Goal: Task Accomplishment & Management: Use online tool/utility

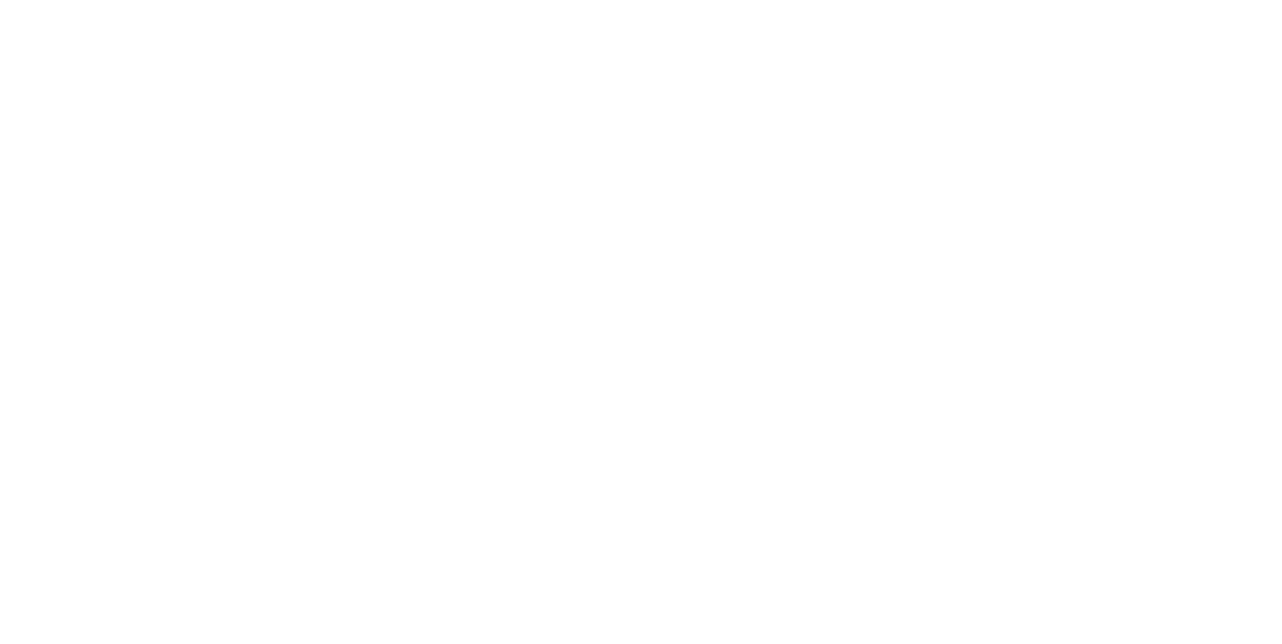
select select "Song"
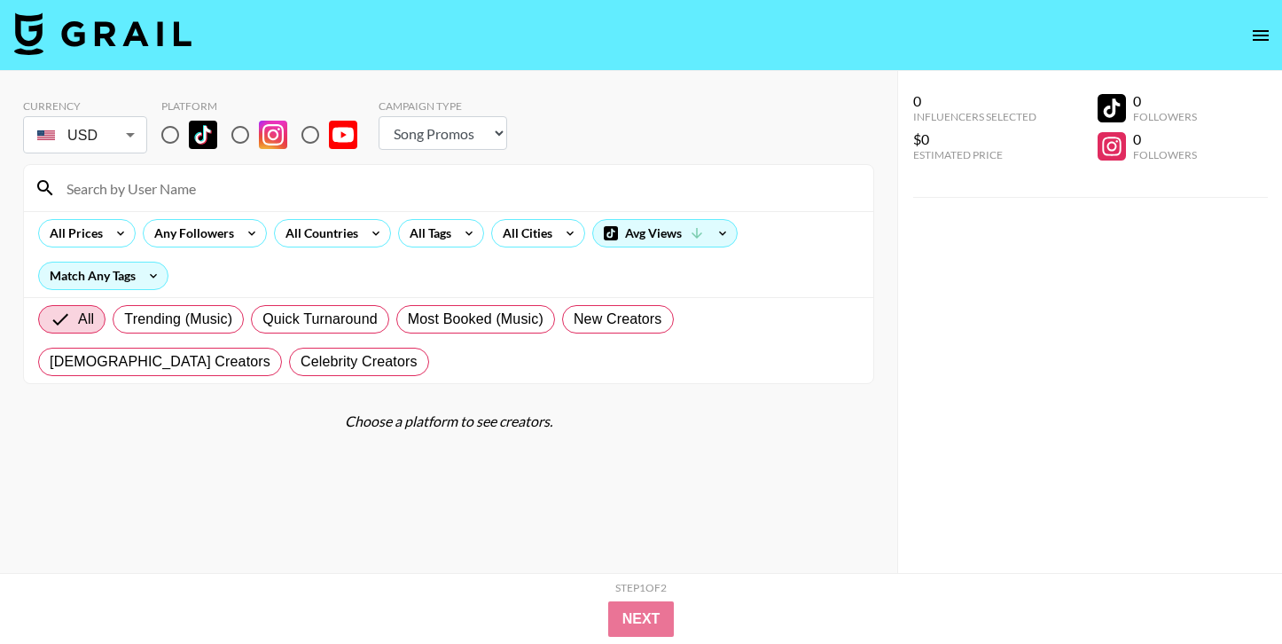
click at [157, 137] on input "radio" at bounding box center [170, 134] width 37 height 37
radio input "true"
click at [168, 137] on input "radio" at bounding box center [170, 134] width 37 height 37
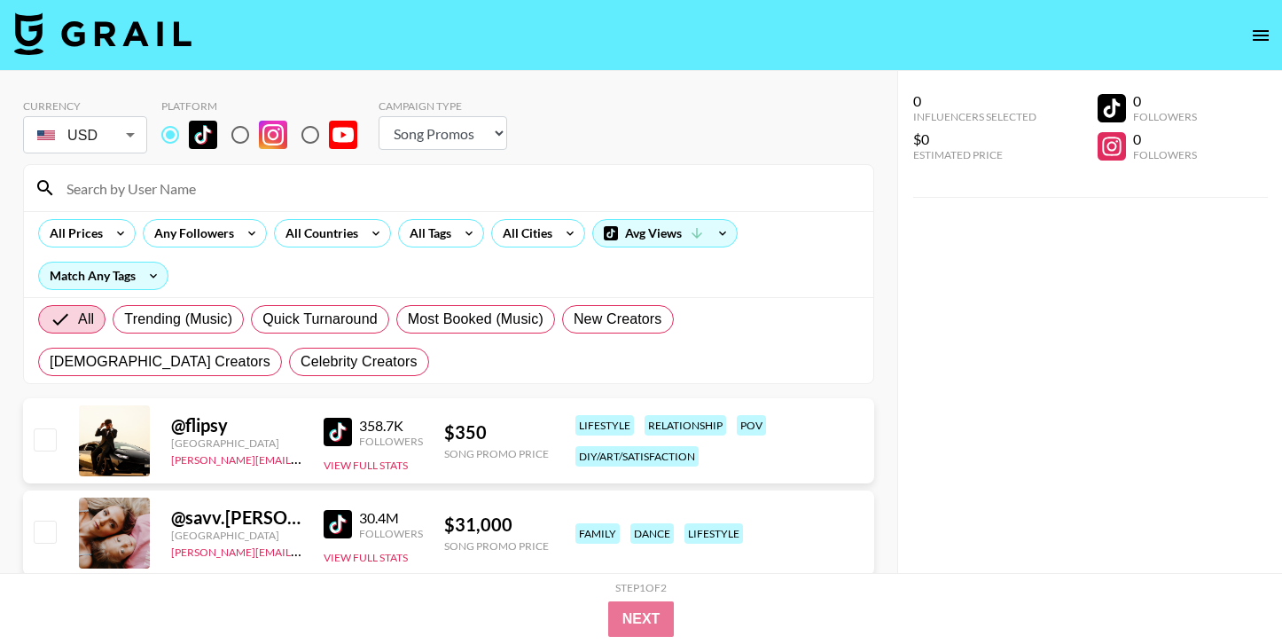
click at [172, 190] on input at bounding box center [459, 188] width 807 height 28
paste input "@natalguell"
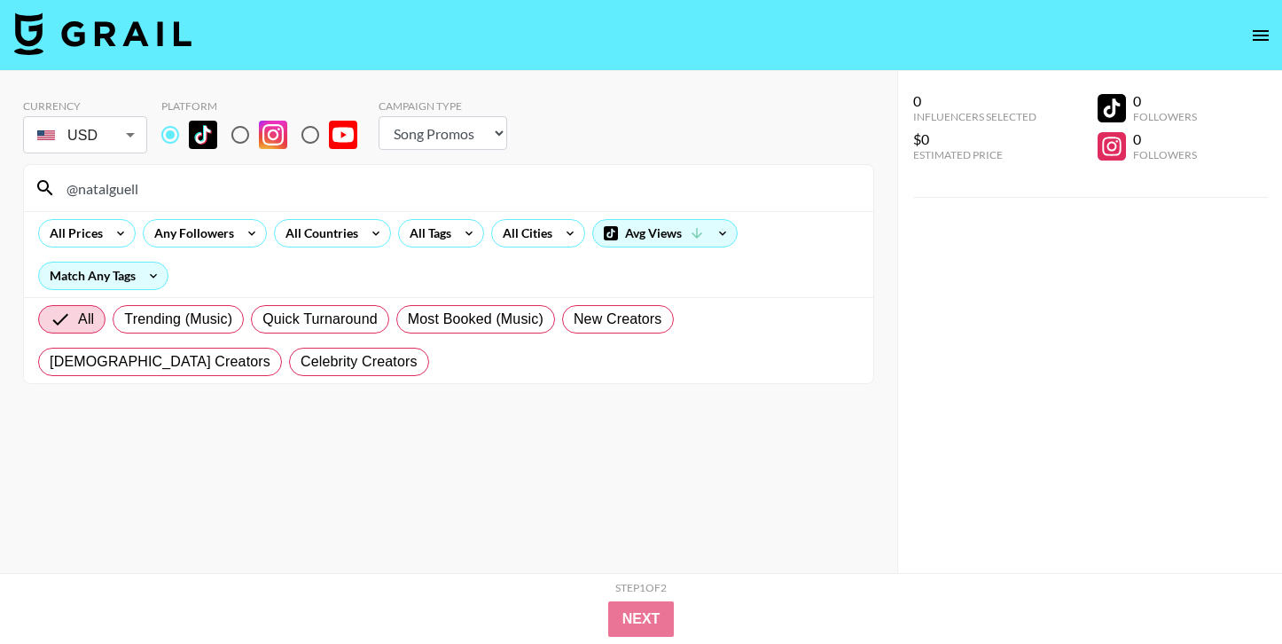
click at [316, 198] on input "@natalguell" at bounding box center [459, 188] width 807 height 28
paste input "@"
click at [316, 199] on input "@@natalguell" at bounding box center [459, 188] width 807 height 28
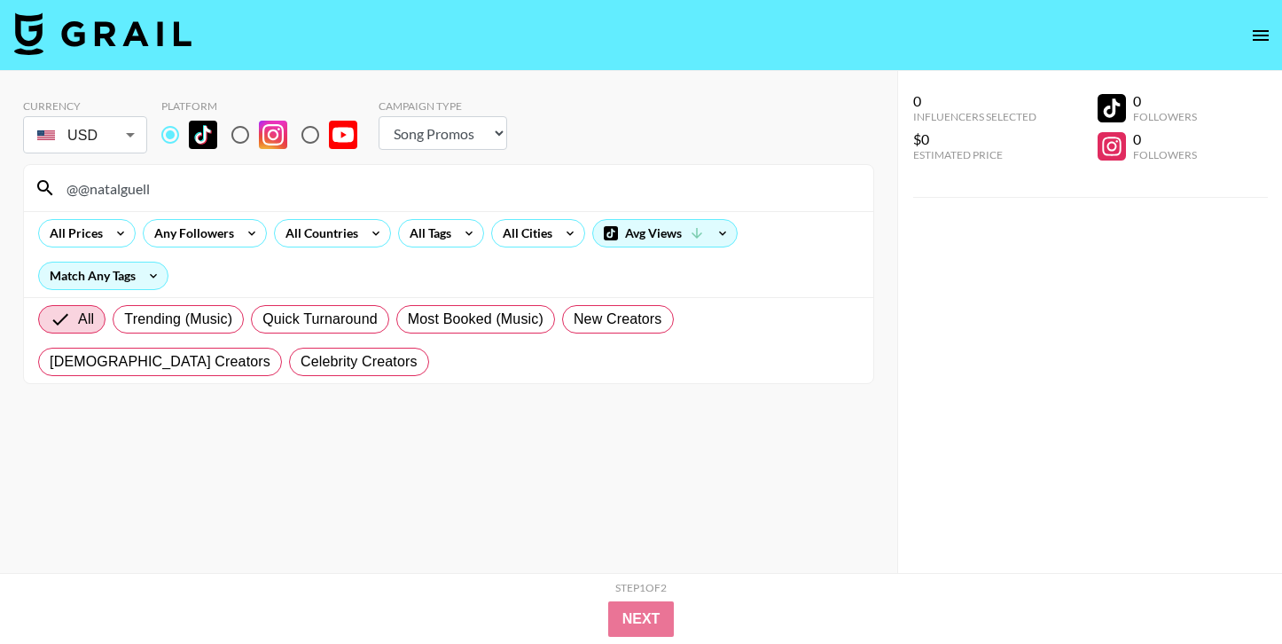
click at [316, 199] on input "@@natalguell" at bounding box center [459, 188] width 807 height 28
paste input
click at [373, 191] on input "@natalguell" at bounding box center [459, 188] width 807 height 28
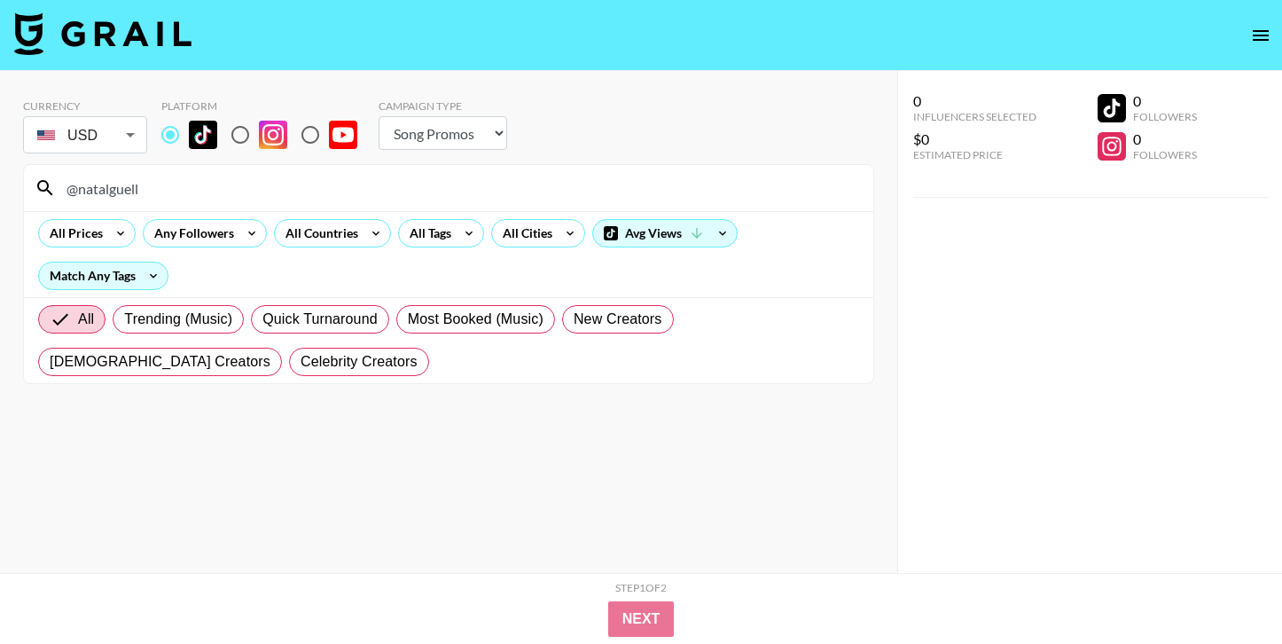
paste input "monstra0.3"
click at [483, 181] on input "@monstra0.3" at bounding box center [459, 188] width 807 height 28
paste input "charleygrayyyy"
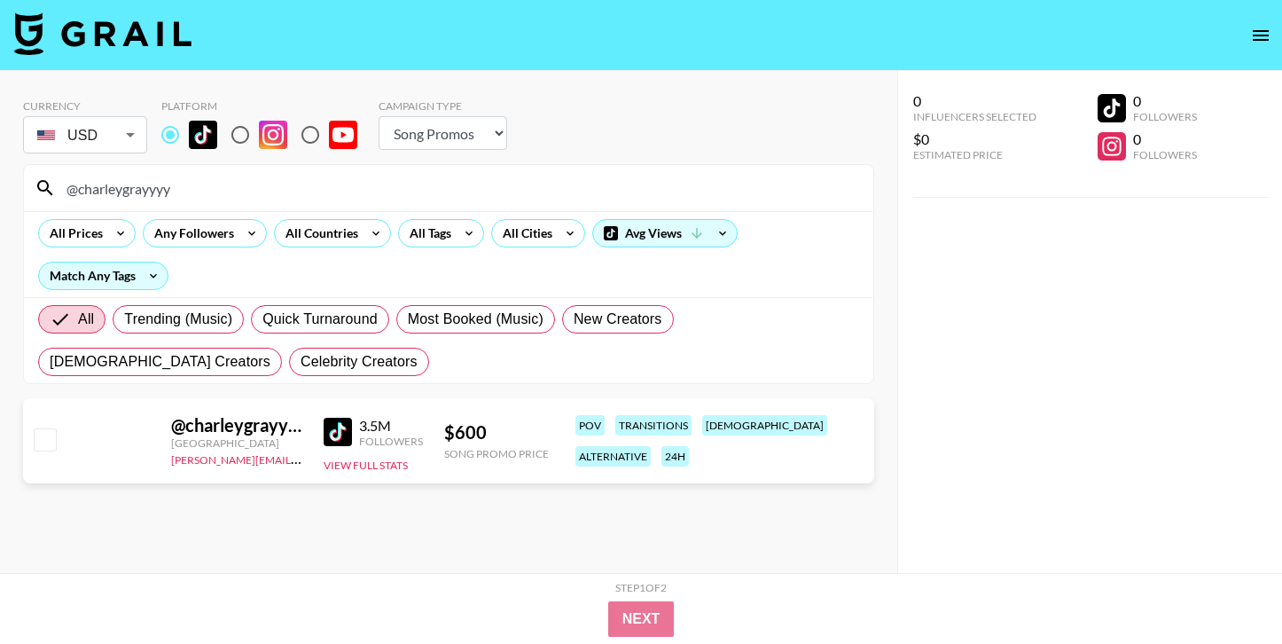
type input "@charleygrayyyy"
click at [200, 180] on input "@charleygrayyyy" at bounding box center [459, 188] width 807 height 28
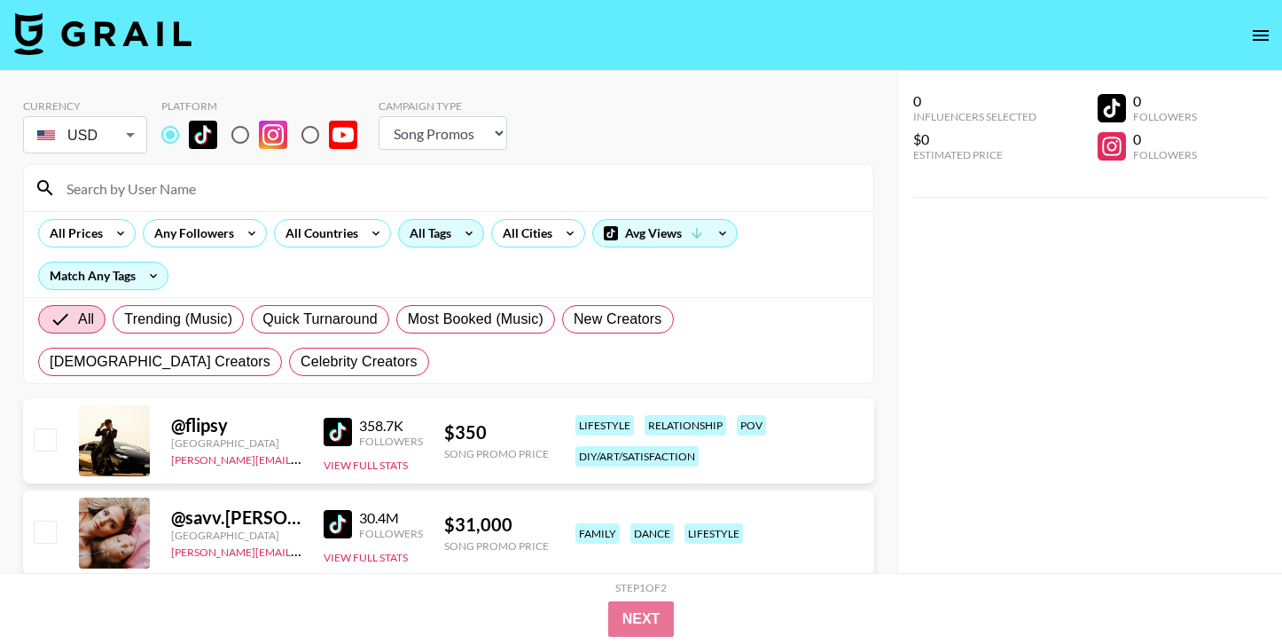
click at [449, 230] on div "All Tags" at bounding box center [427, 233] width 56 height 27
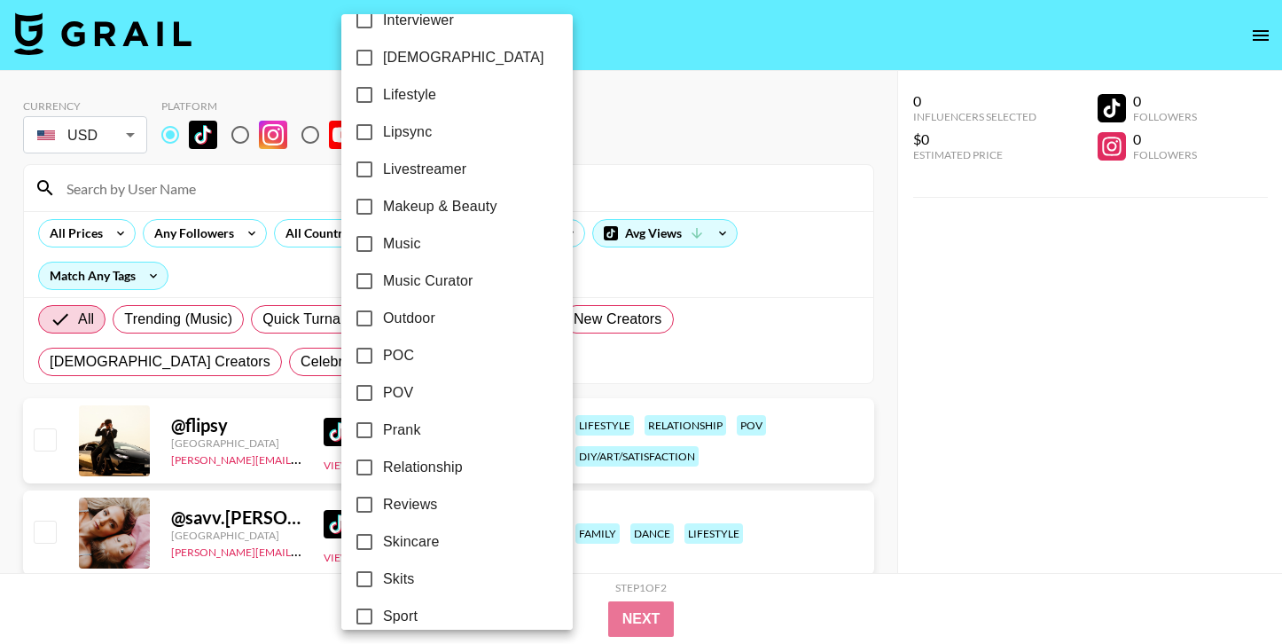
scroll to position [1051, 0]
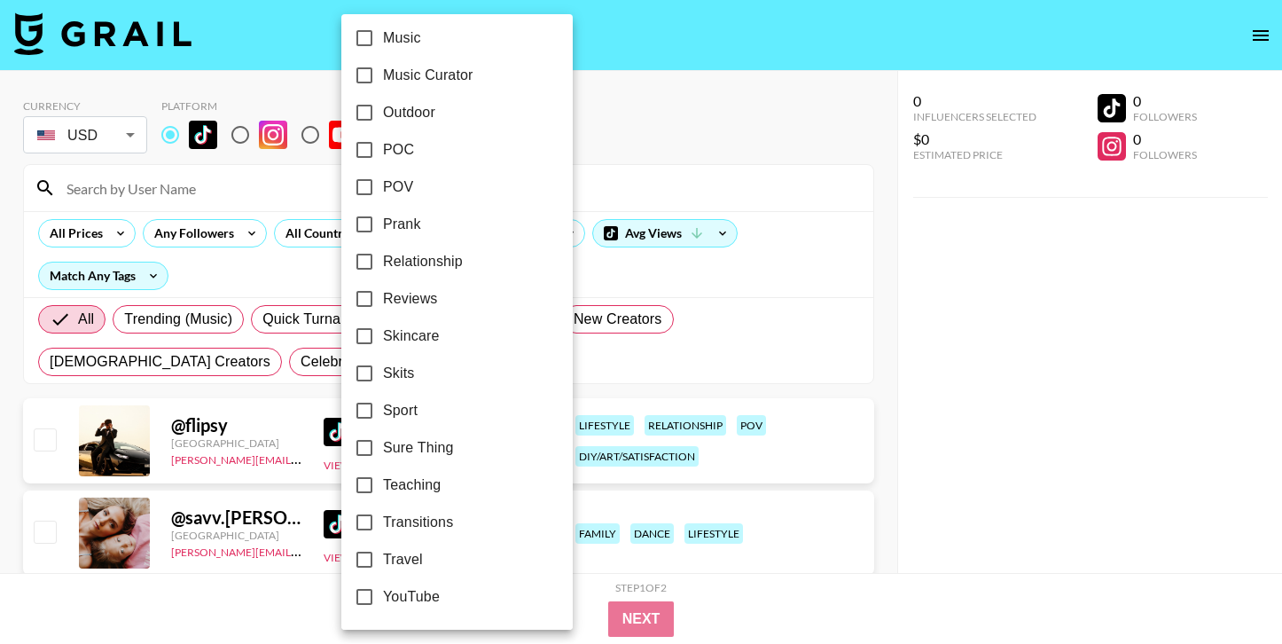
click at [631, 111] on div at bounding box center [641, 322] width 1282 height 644
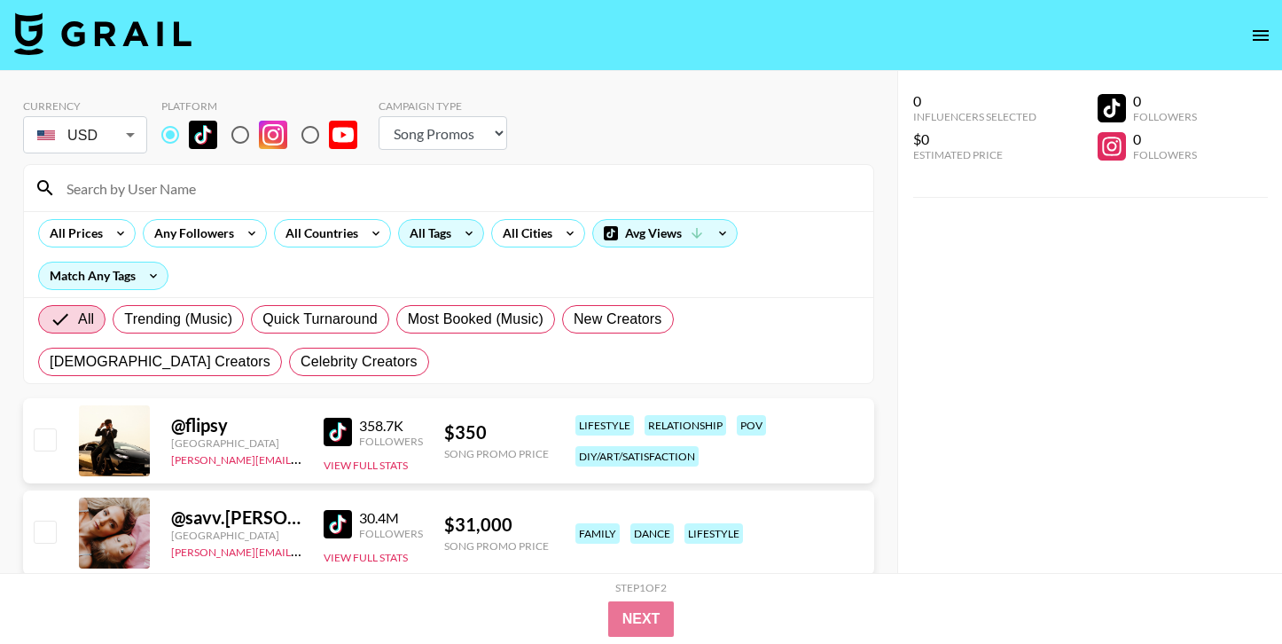
click at [433, 231] on div "All Tags" at bounding box center [427, 233] width 56 height 27
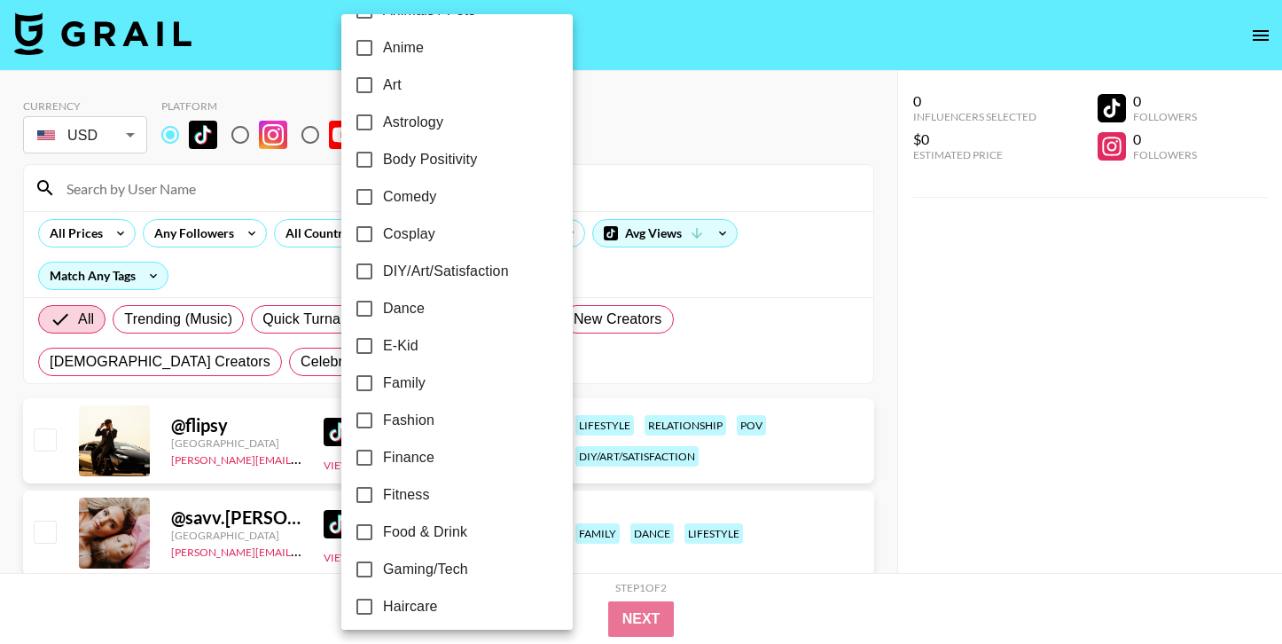
scroll to position [196, 0]
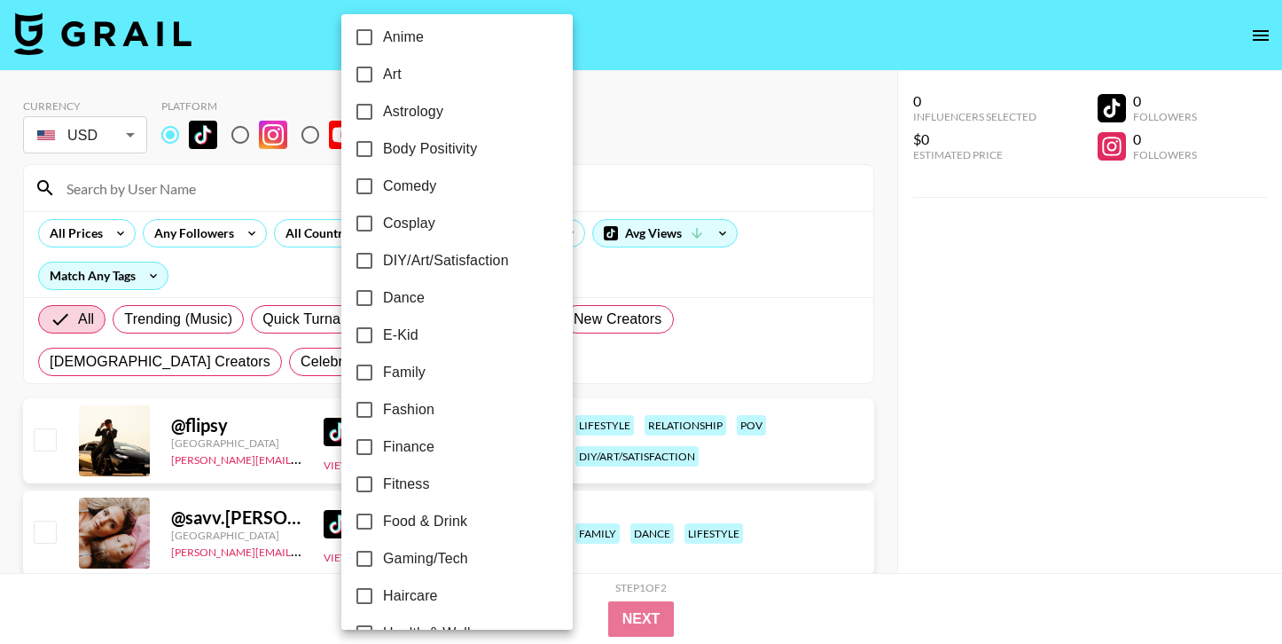
click at [406, 338] on span "E-Kid" at bounding box center [400, 334] width 35 height 21
click at [383, 338] on input "E-Kid" at bounding box center [364, 334] width 37 height 37
checkbox input "true"
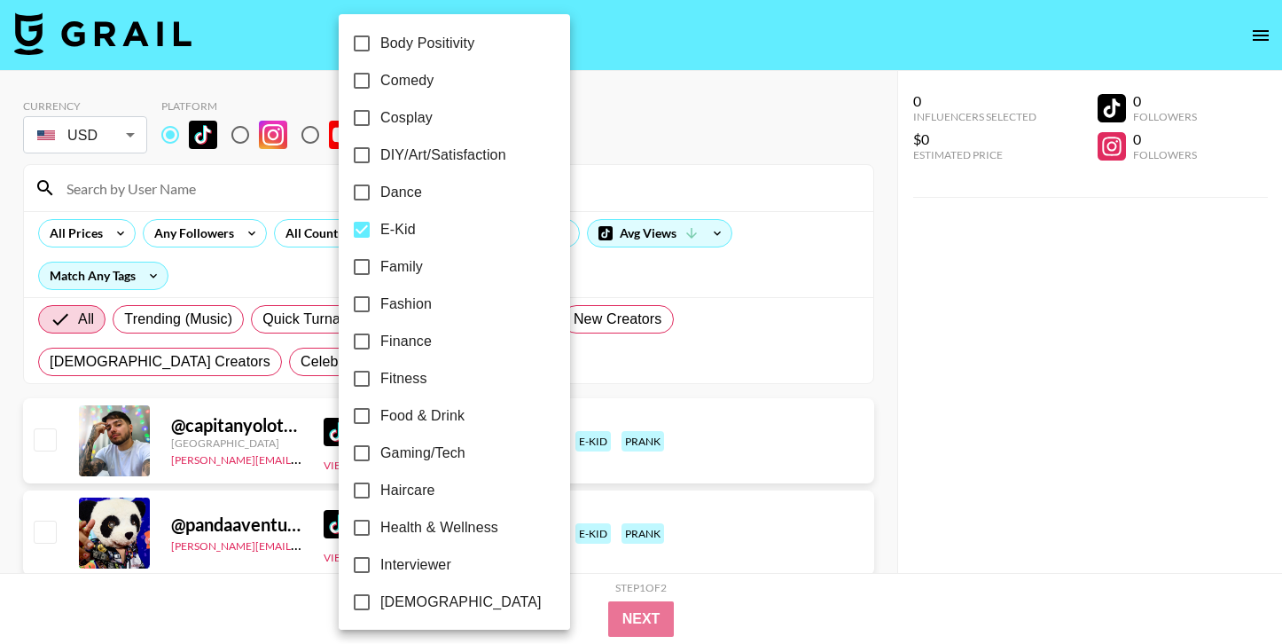
scroll to position [0, 0]
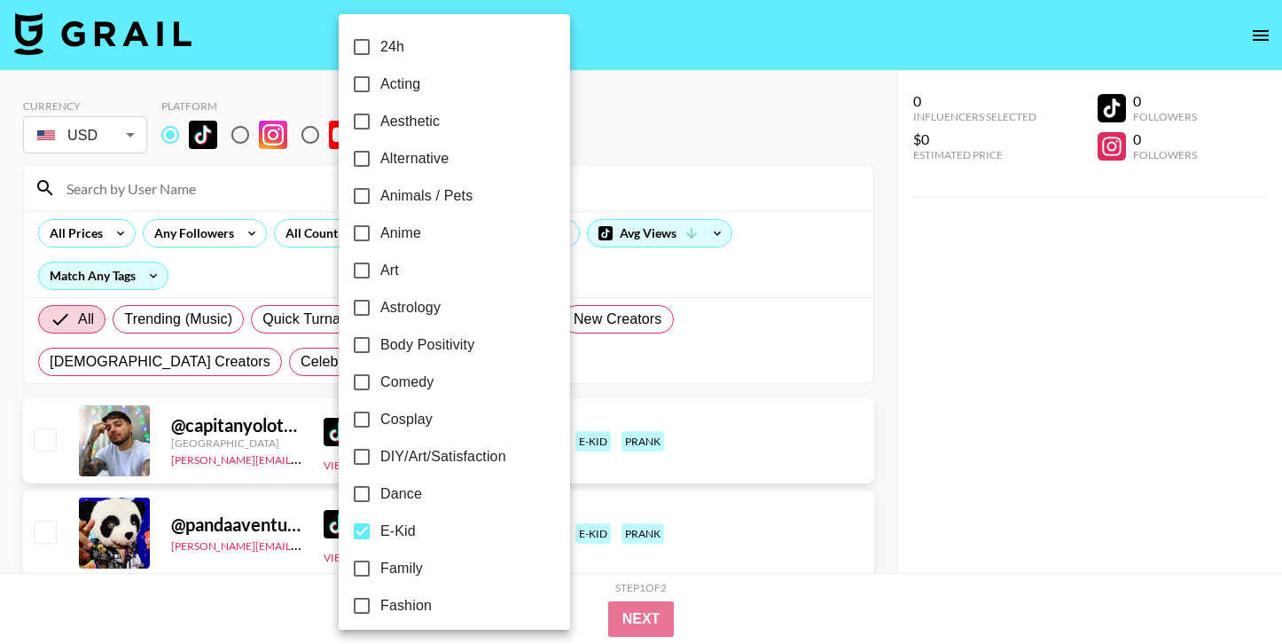
click at [1041, 297] on div at bounding box center [641, 322] width 1282 height 644
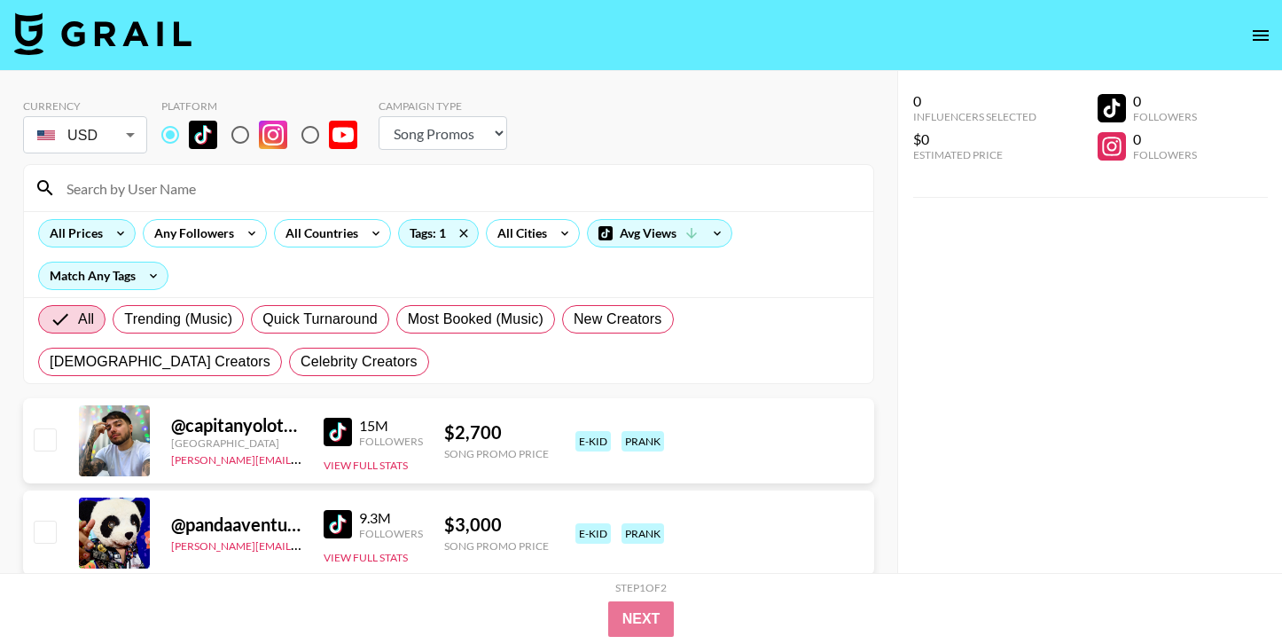
click at [97, 235] on div "All Prices" at bounding box center [72, 233] width 67 height 27
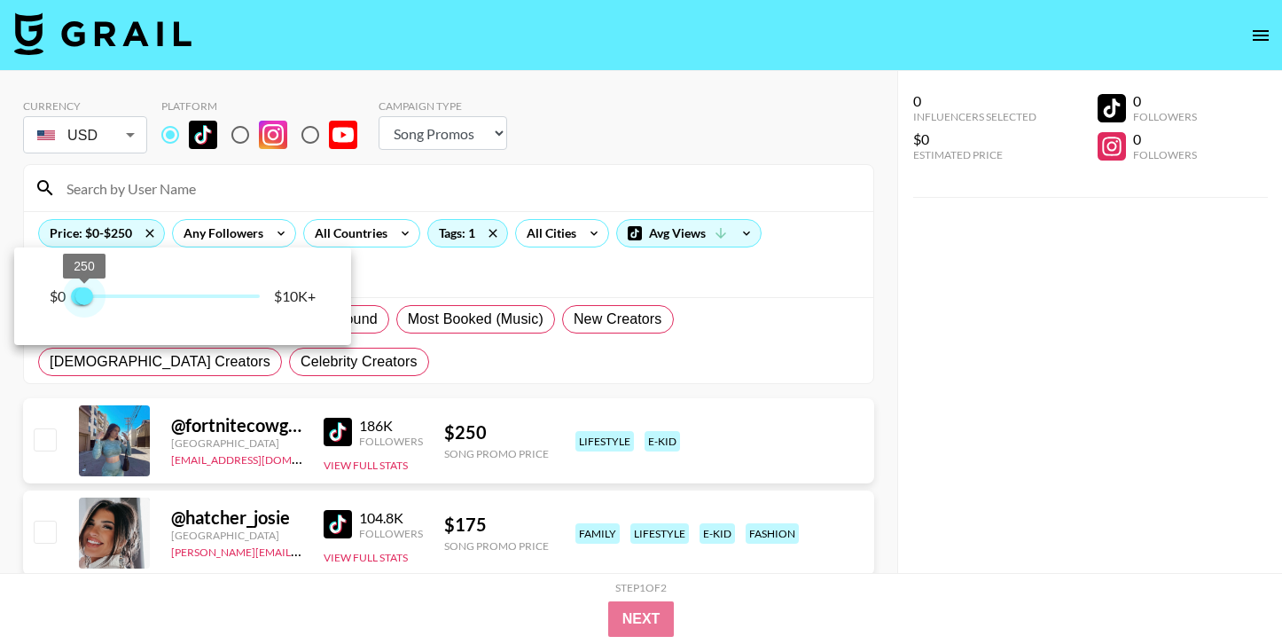
type input "500"
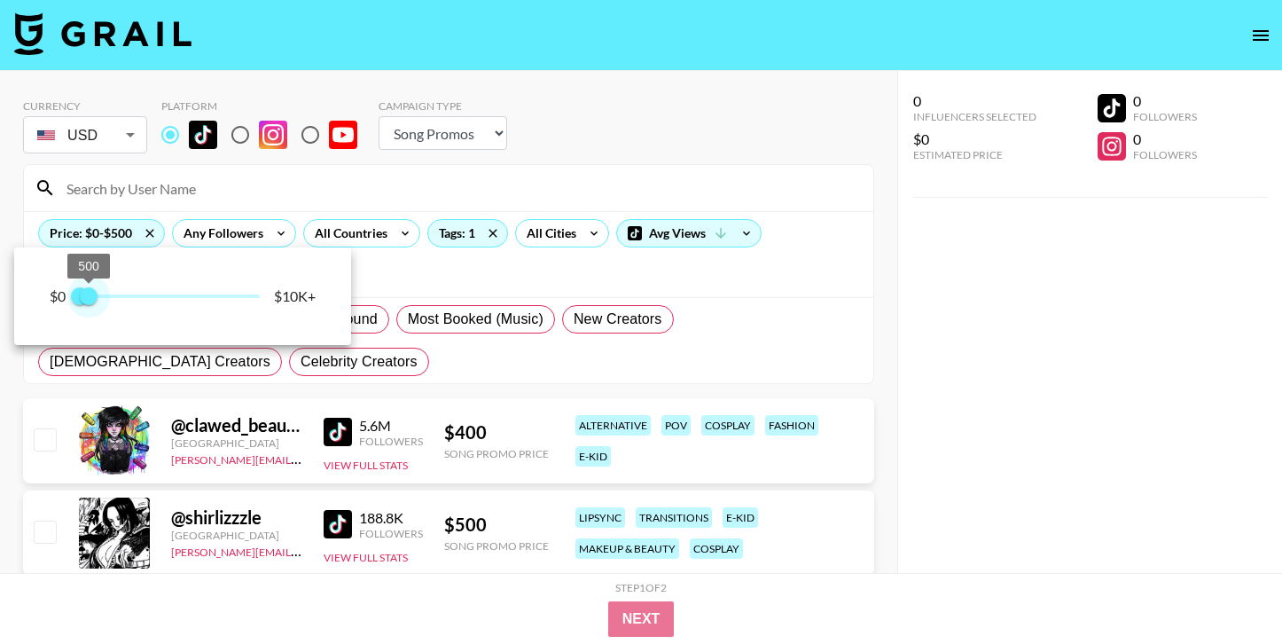
drag, startPoint x: 230, startPoint y: 297, endPoint x: 89, endPoint y: 297, distance: 141.8
click at [89, 297] on span "500" at bounding box center [89, 296] width 18 height 18
click at [540, 240] on div at bounding box center [641, 322] width 1282 height 644
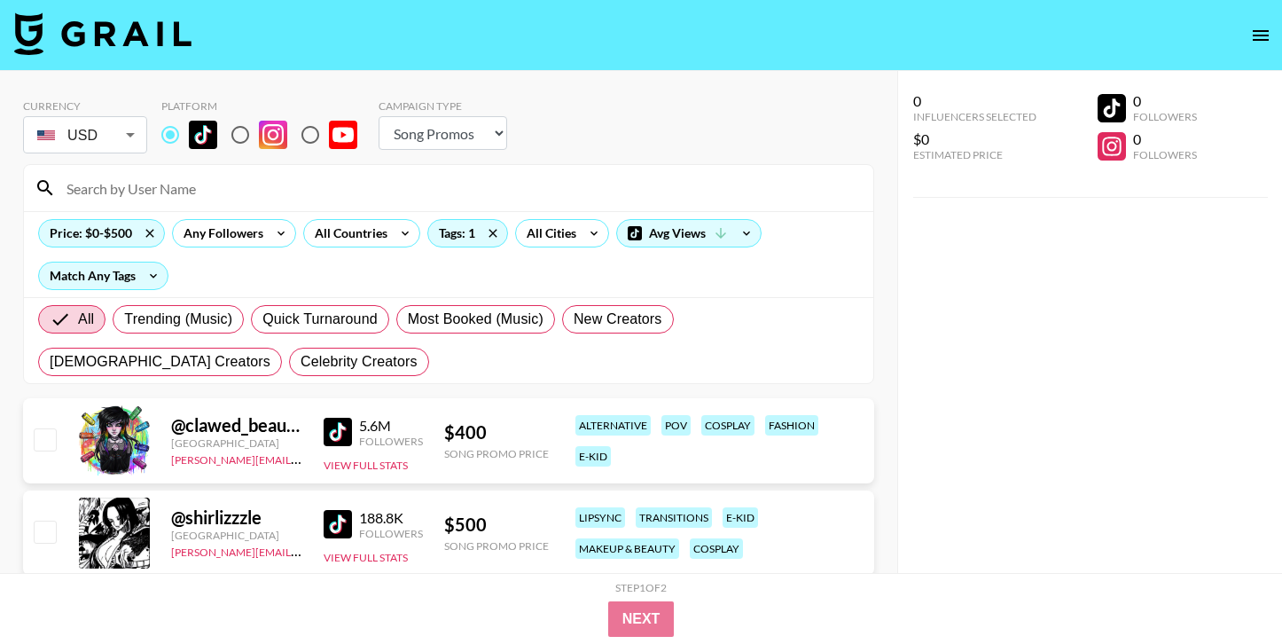
click at [456, 246] on div "Tags: 1" at bounding box center [467, 233] width 81 height 28
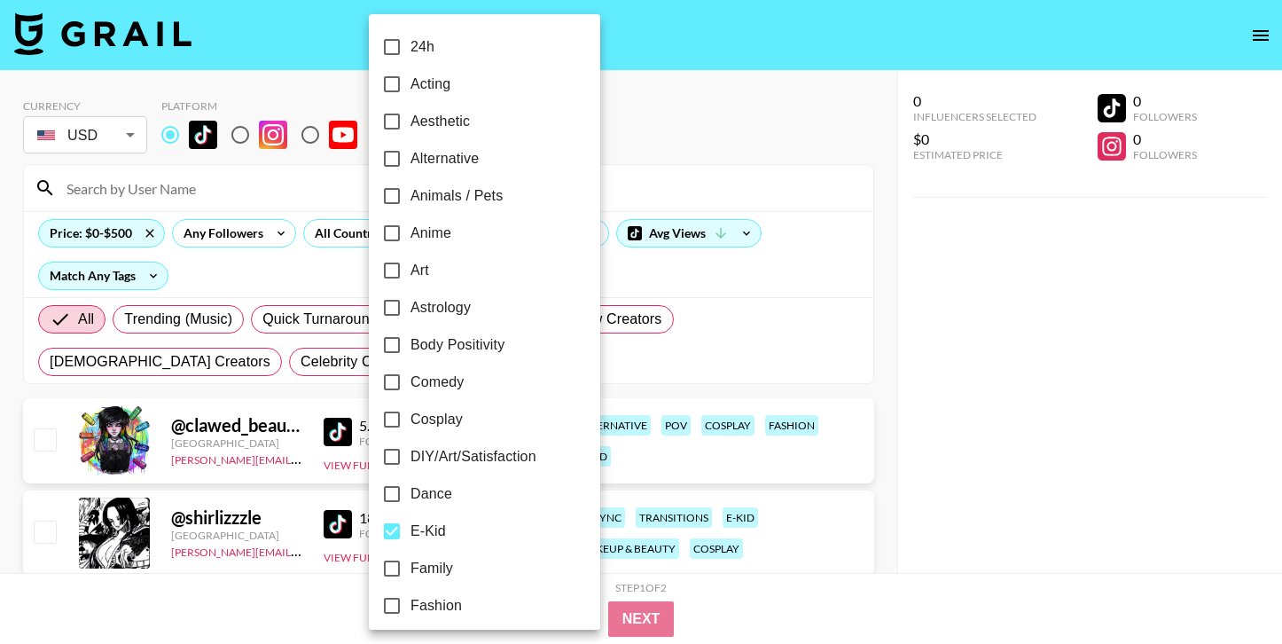
click at [490, 238] on label "Anime" at bounding box center [472, 233] width 199 height 37
click at [410, 238] on input "Anime" at bounding box center [391, 233] width 37 height 37
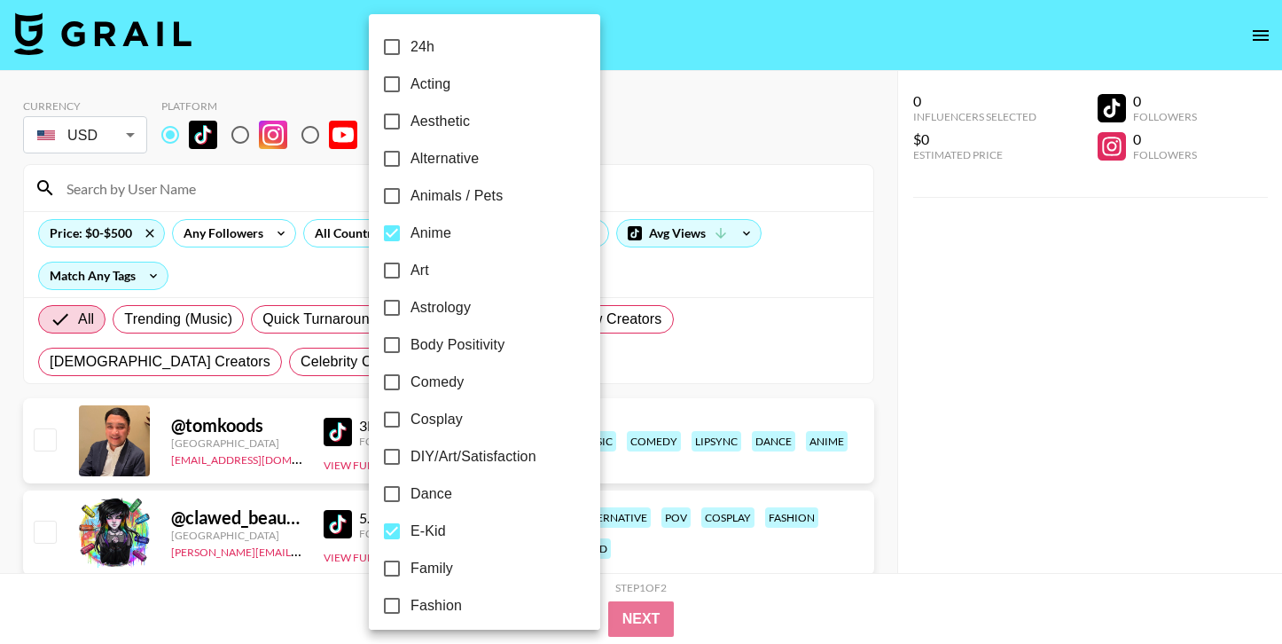
click at [488, 238] on label "Anime" at bounding box center [472, 233] width 199 height 37
click at [410, 238] on input "Anime" at bounding box center [391, 233] width 37 height 37
checkbox input "false"
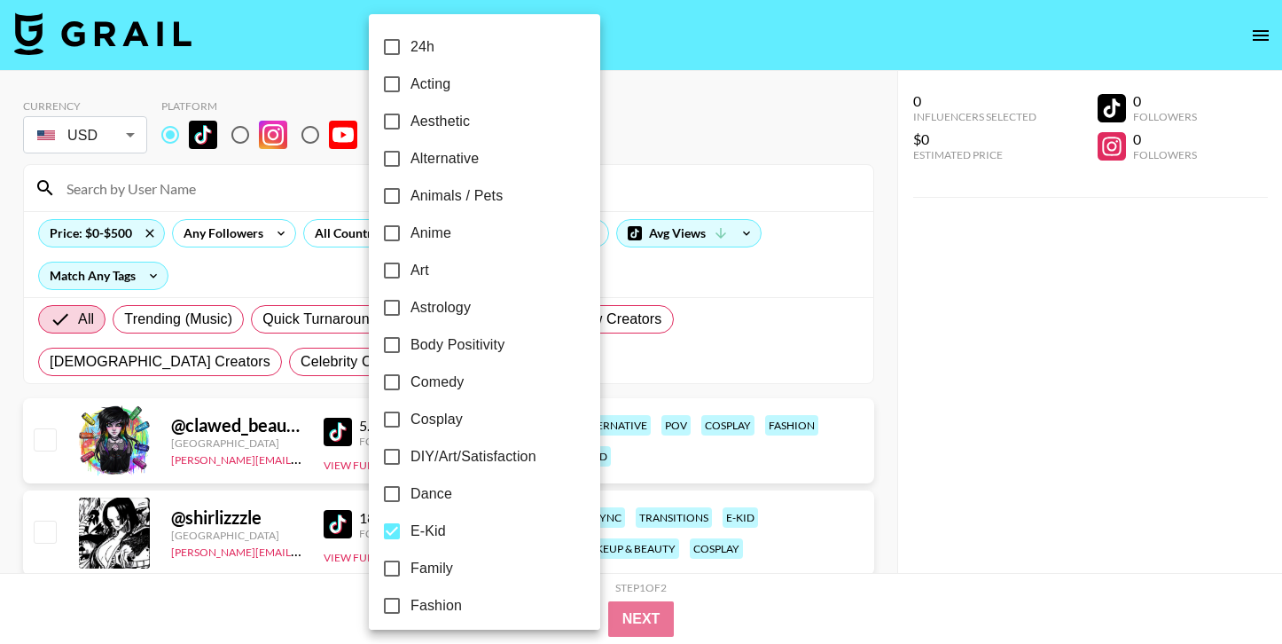
click at [466, 164] on span "Alternative" at bounding box center [444, 158] width 68 height 21
click at [410, 164] on input "Alternative" at bounding box center [391, 158] width 37 height 37
checkbox input "true"
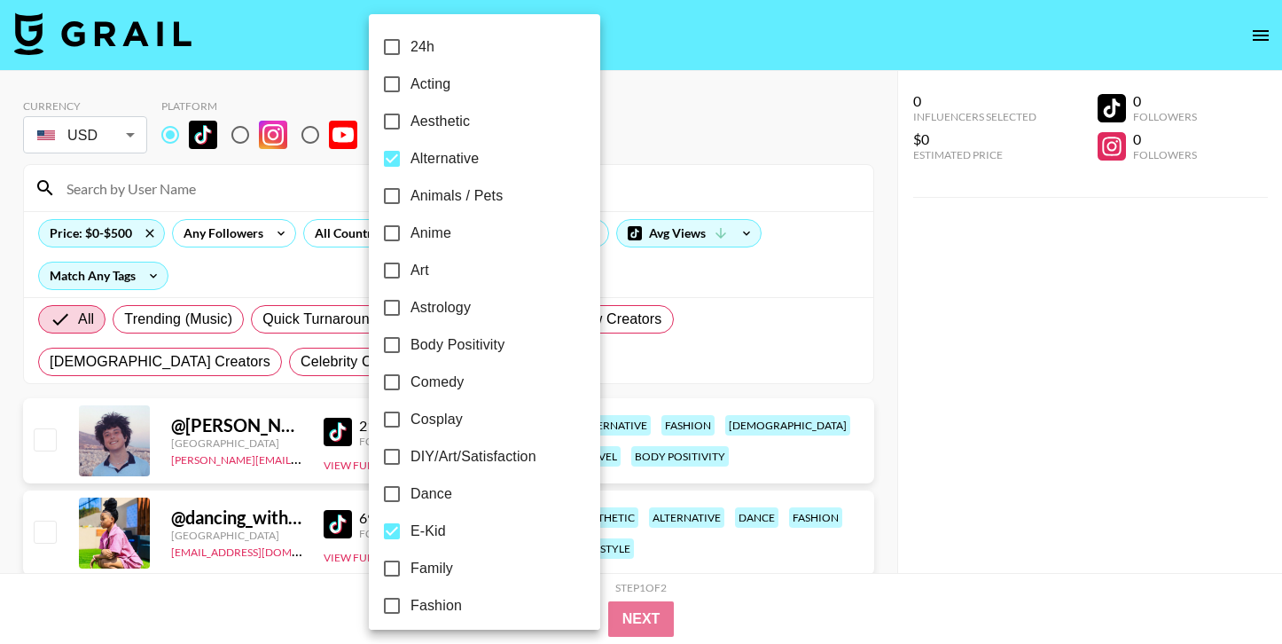
click at [638, 278] on div at bounding box center [641, 322] width 1282 height 644
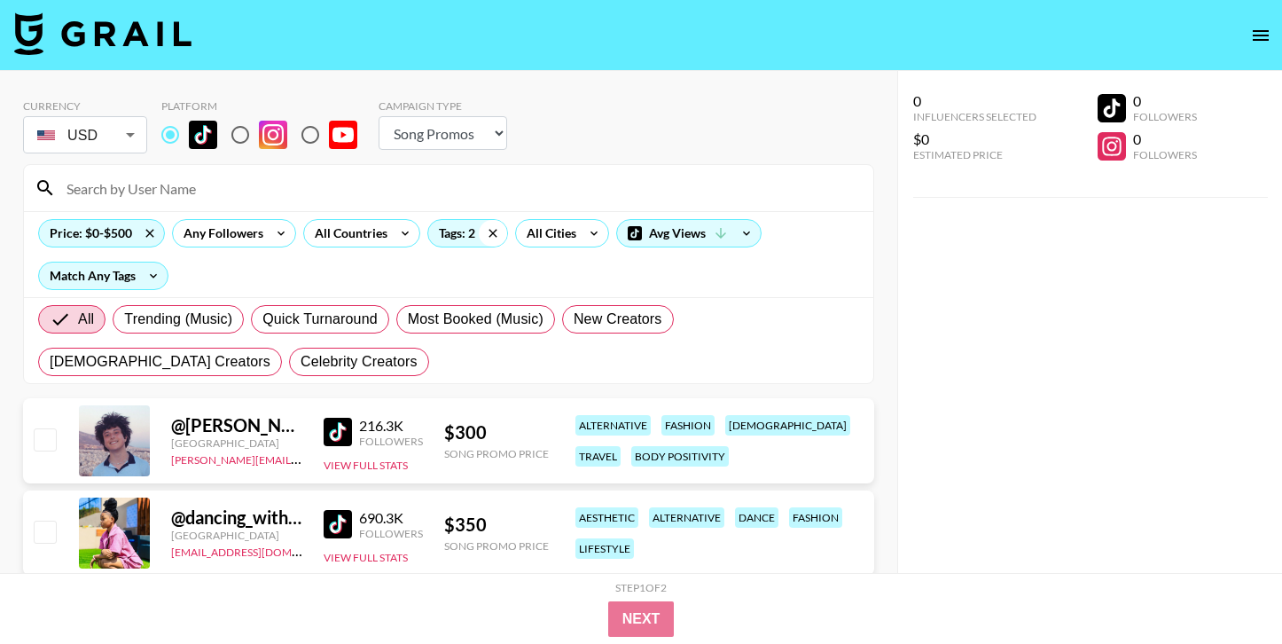
click at [491, 231] on icon at bounding box center [492, 233] width 8 height 8
click at [446, 235] on div "Tags: 2" at bounding box center [467, 233] width 79 height 27
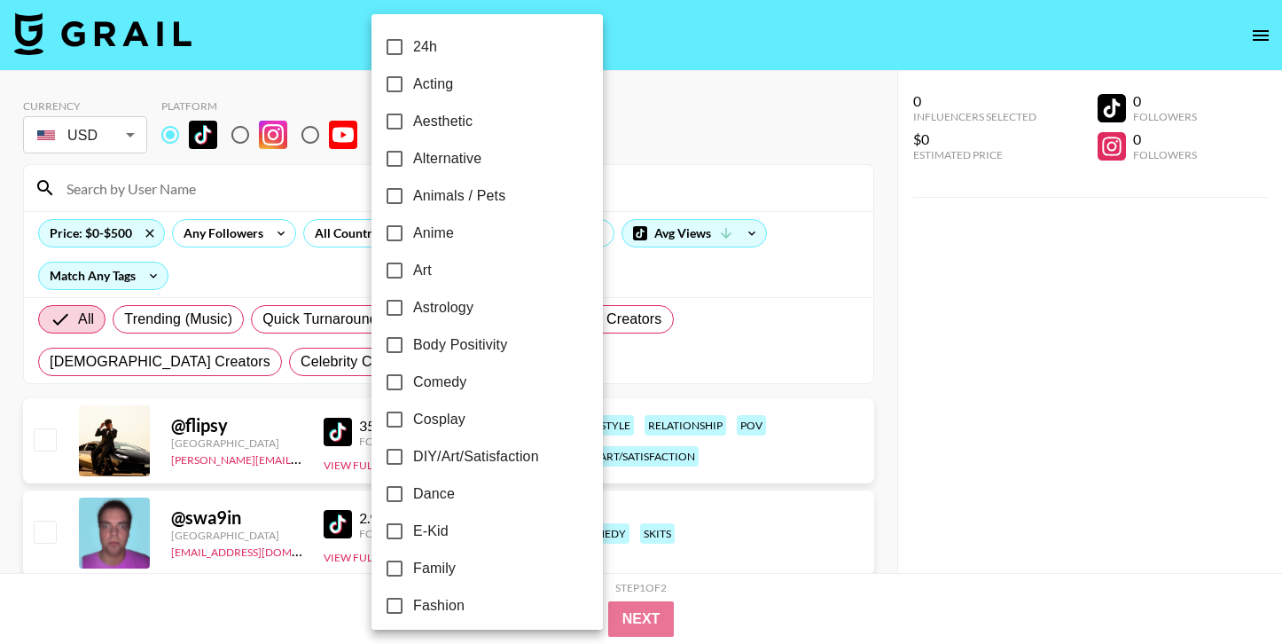
click at [493, 161] on label "Alternative" at bounding box center [475, 158] width 199 height 37
click at [413, 161] on input "Alternative" at bounding box center [394, 158] width 37 height 37
checkbox input "true"
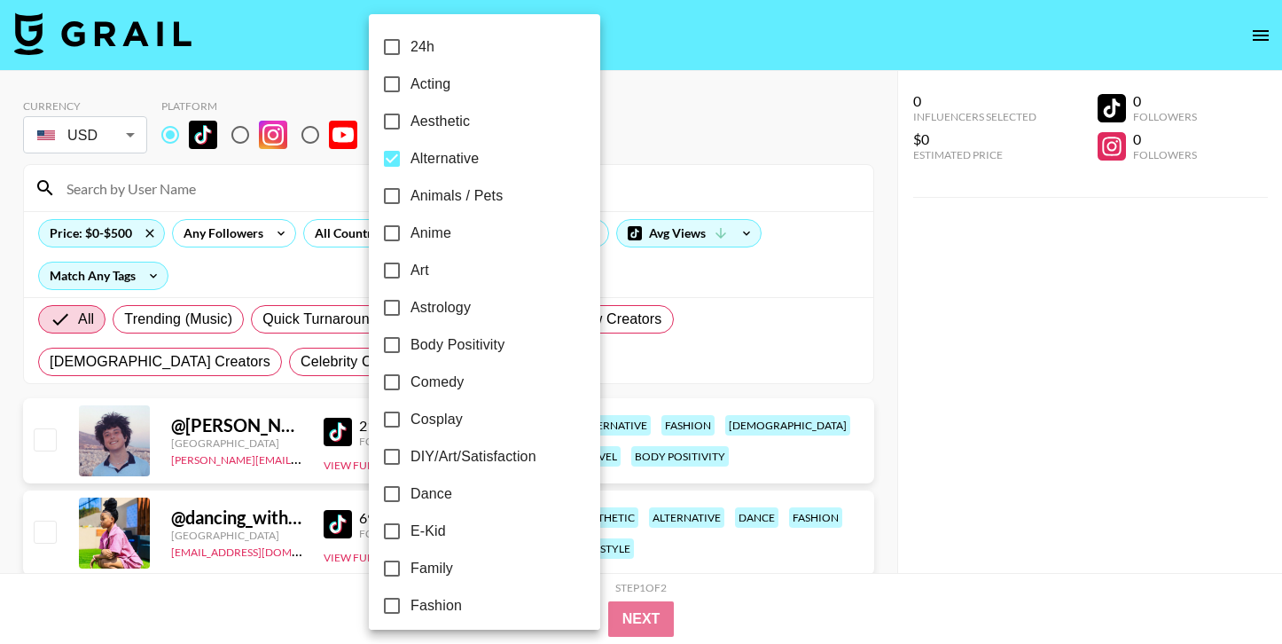
click at [950, 400] on div at bounding box center [641, 322] width 1282 height 644
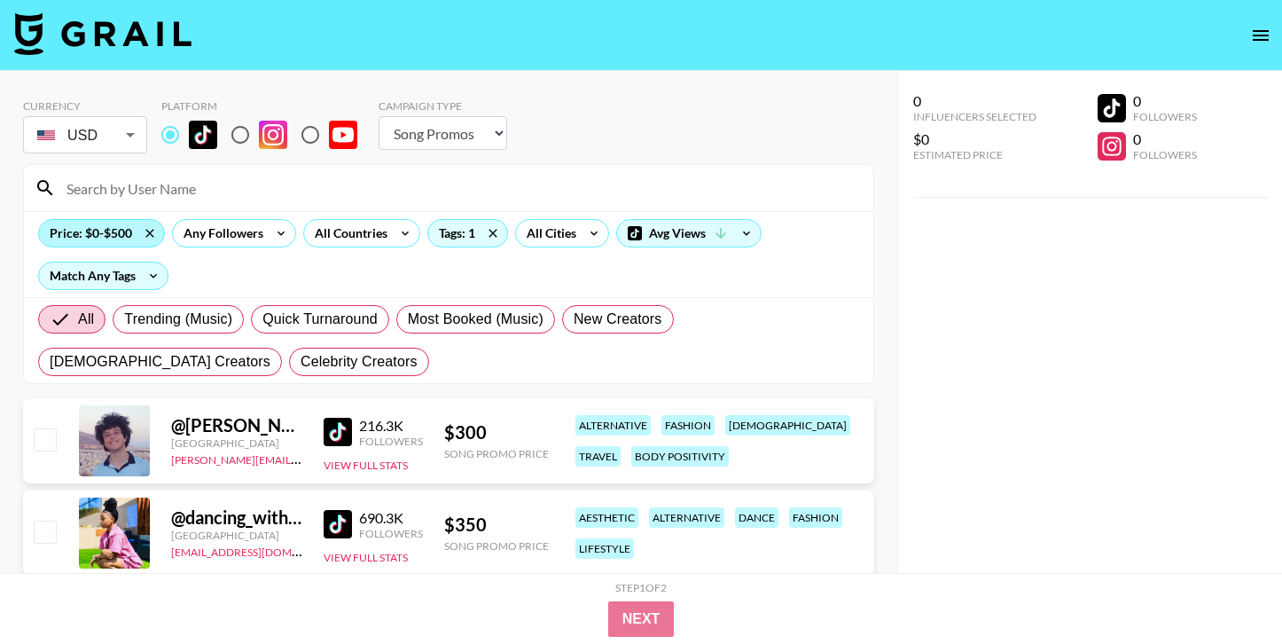
click at [105, 238] on div "Price: $0-$500" at bounding box center [101, 233] width 125 height 27
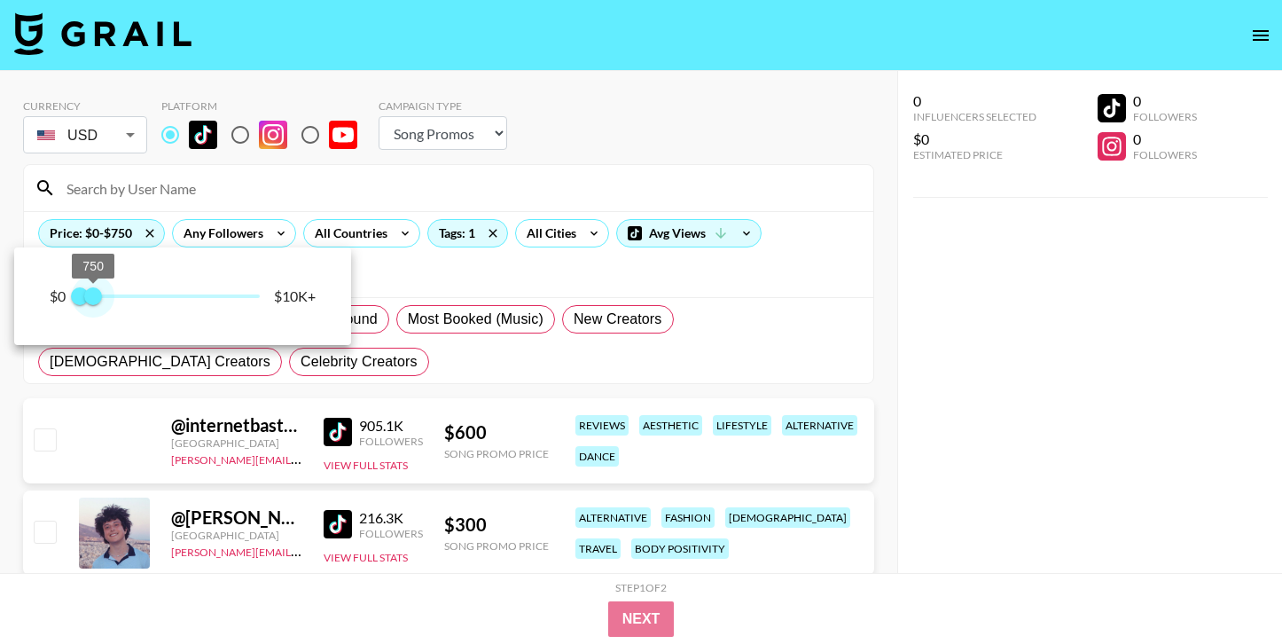
type input "1000"
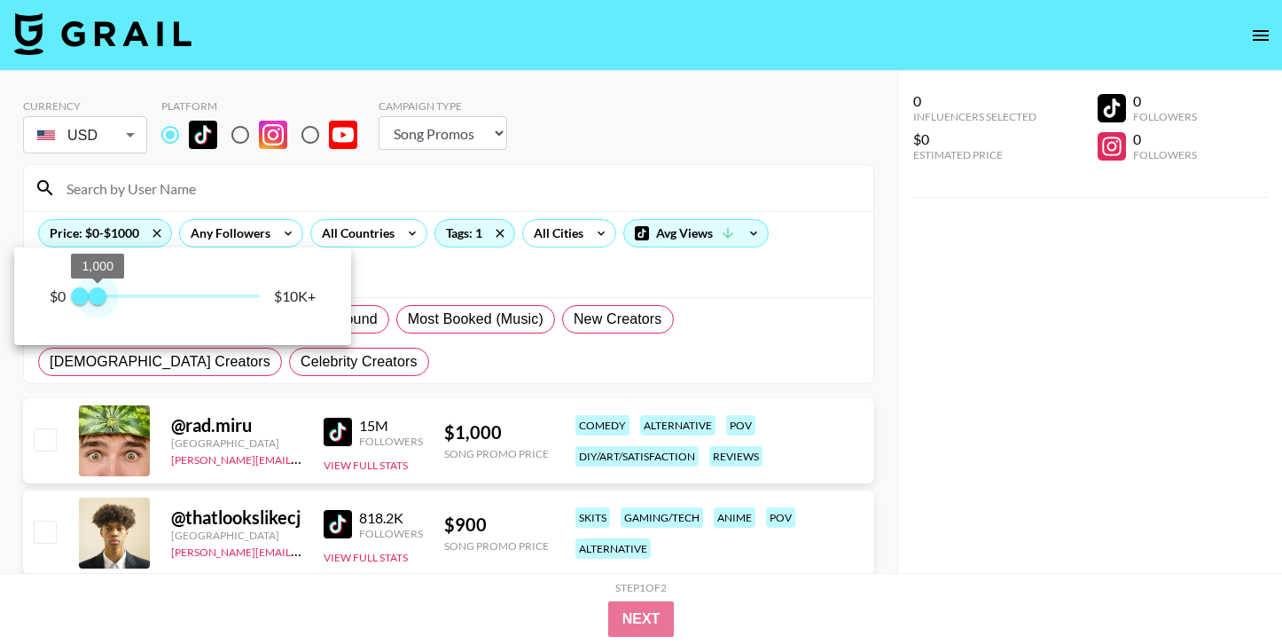
drag, startPoint x: 88, startPoint y: 304, endPoint x: 98, endPoint y: 305, distance: 9.8
click at [98, 305] on span "1,000" at bounding box center [98, 296] width 18 height 18
click at [976, 372] on div at bounding box center [641, 322] width 1282 height 644
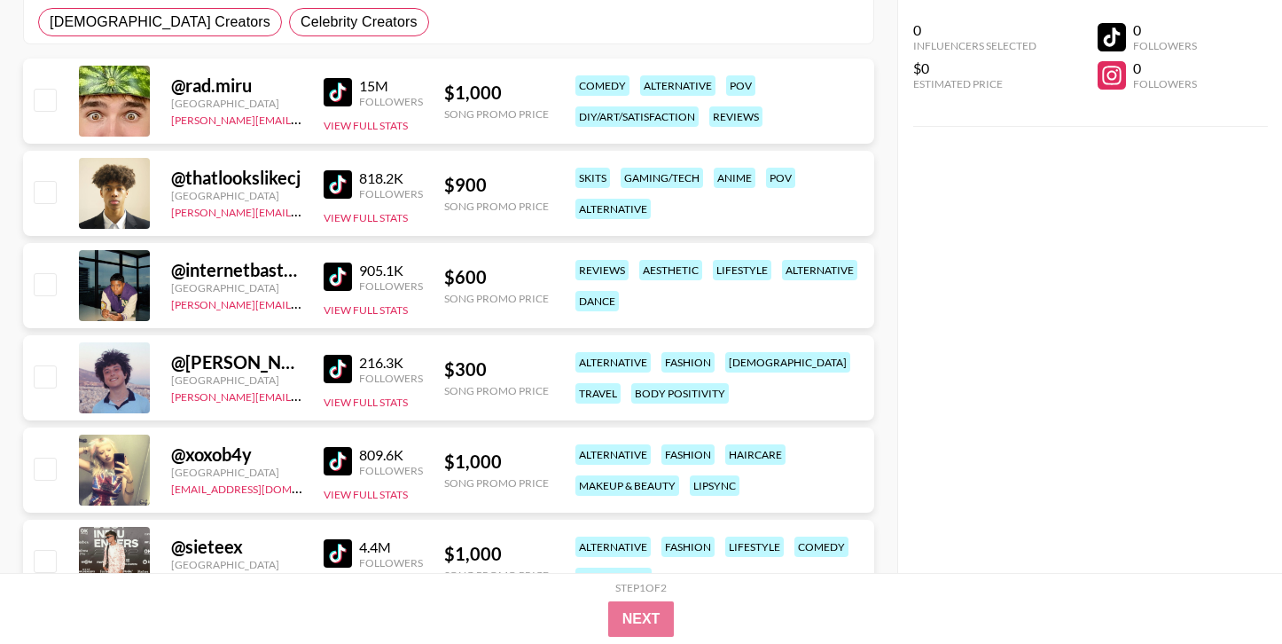
scroll to position [340, 0]
click at [345, 272] on img at bounding box center [338, 275] width 28 height 28
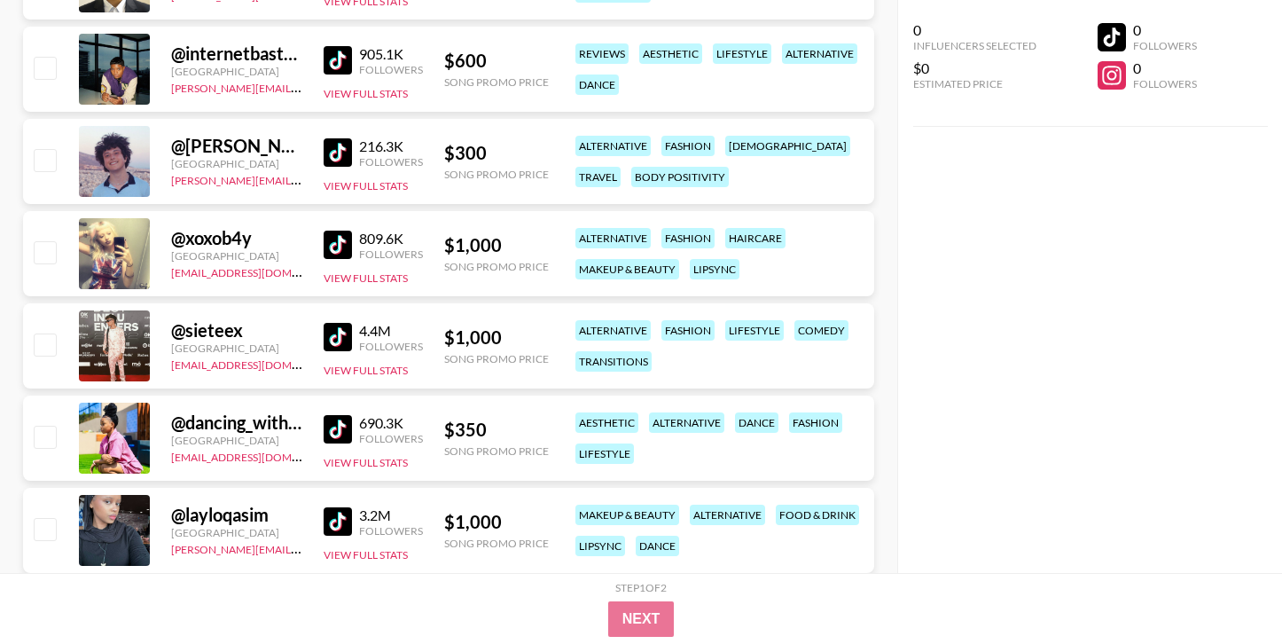
scroll to position [557, 0]
click at [336, 430] on img at bounding box center [338, 428] width 28 height 28
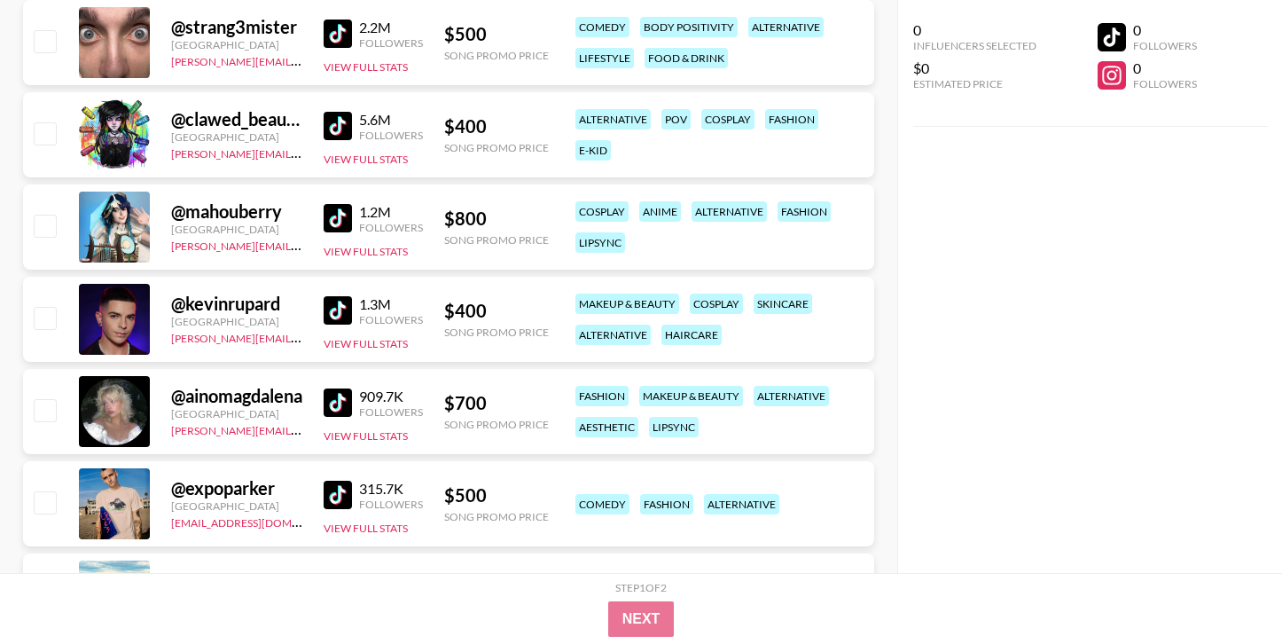
scroll to position [2045, 0]
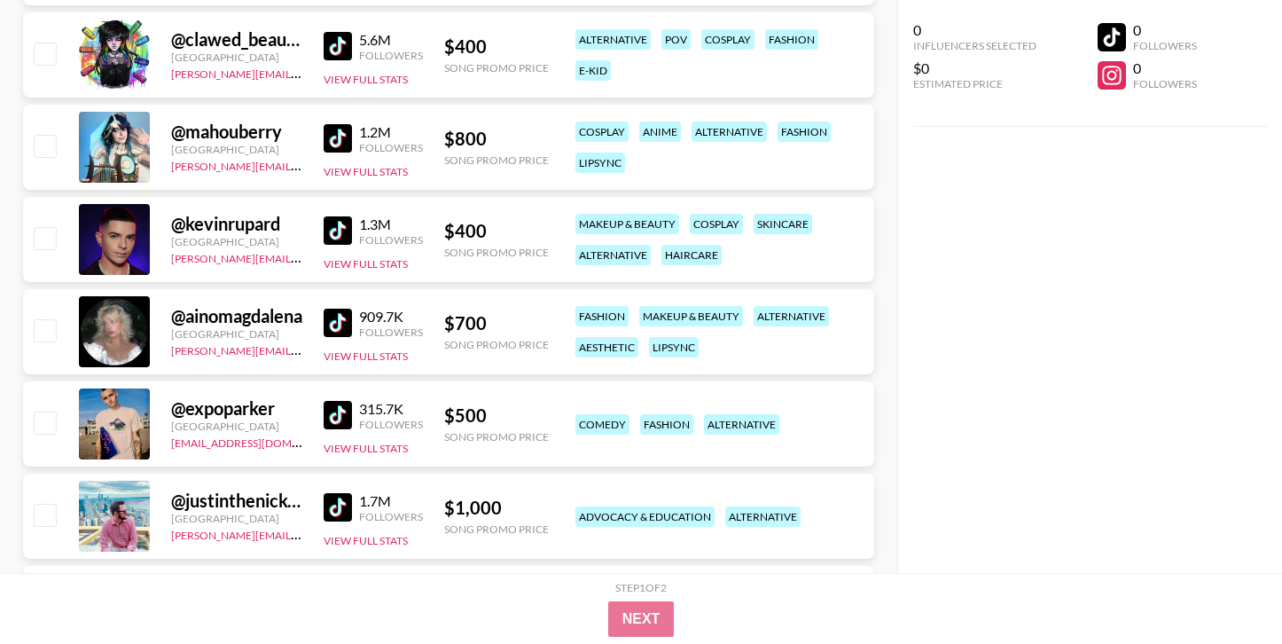
click at [336, 316] on img at bounding box center [338, 322] width 28 height 28
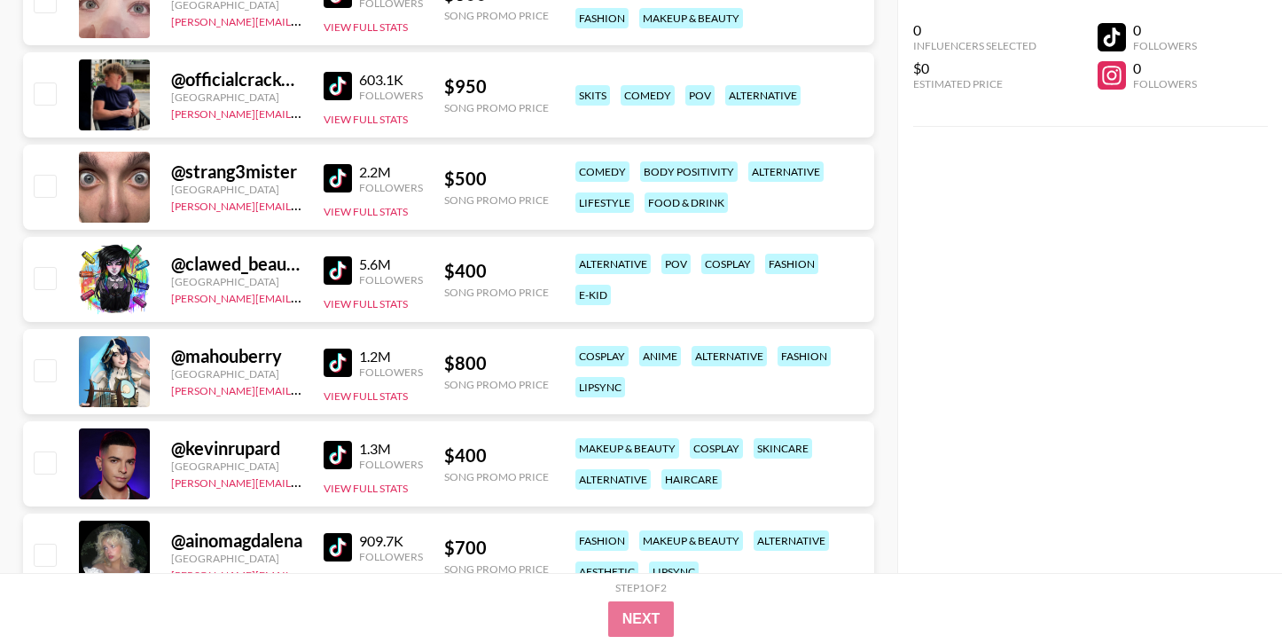
scroll to position [1816, 0]
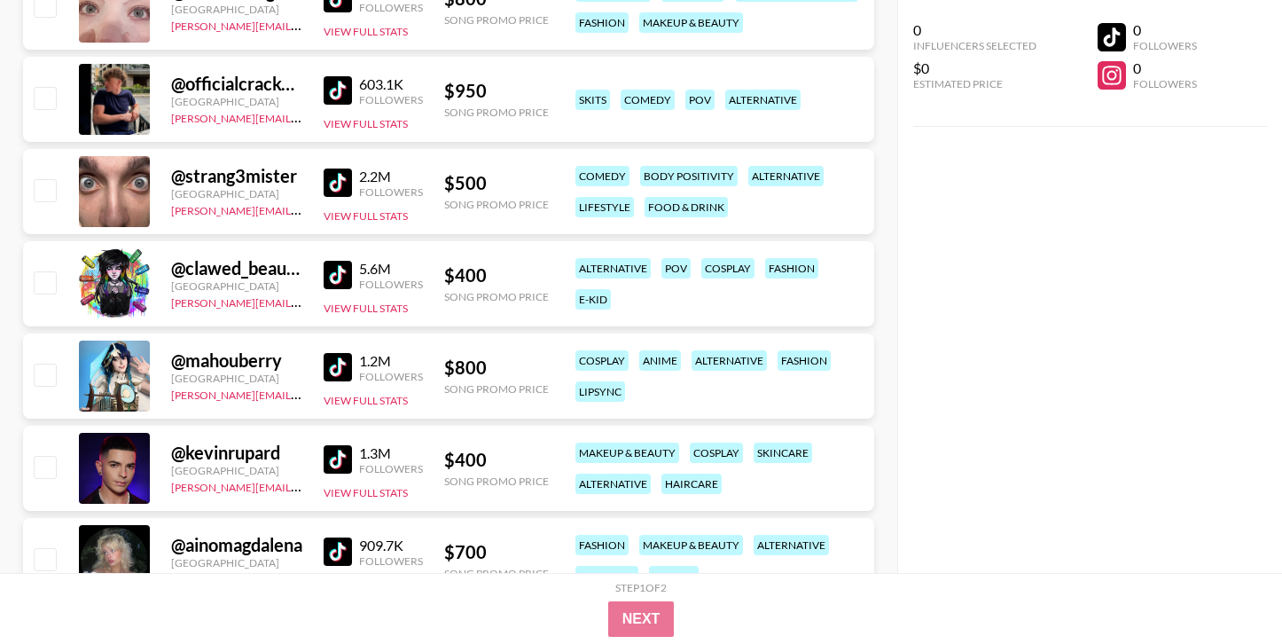
click at [338, 182] on img at bounding box center [338, 182] width 28 height 28
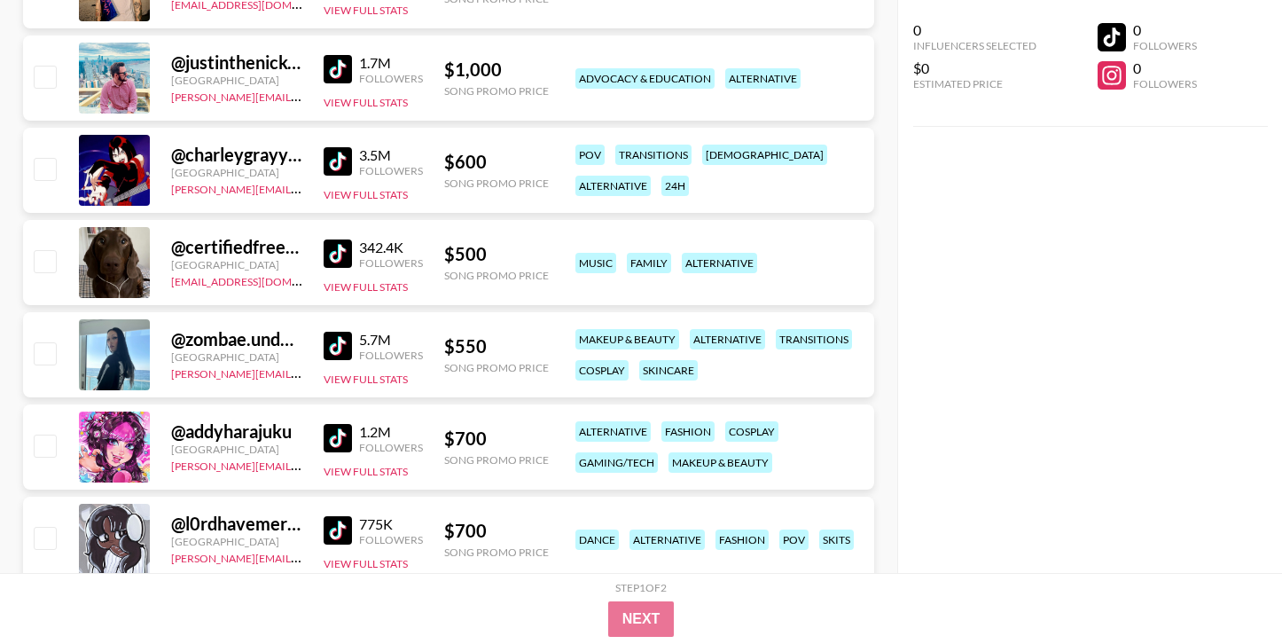
scroll to position [2518, 0]
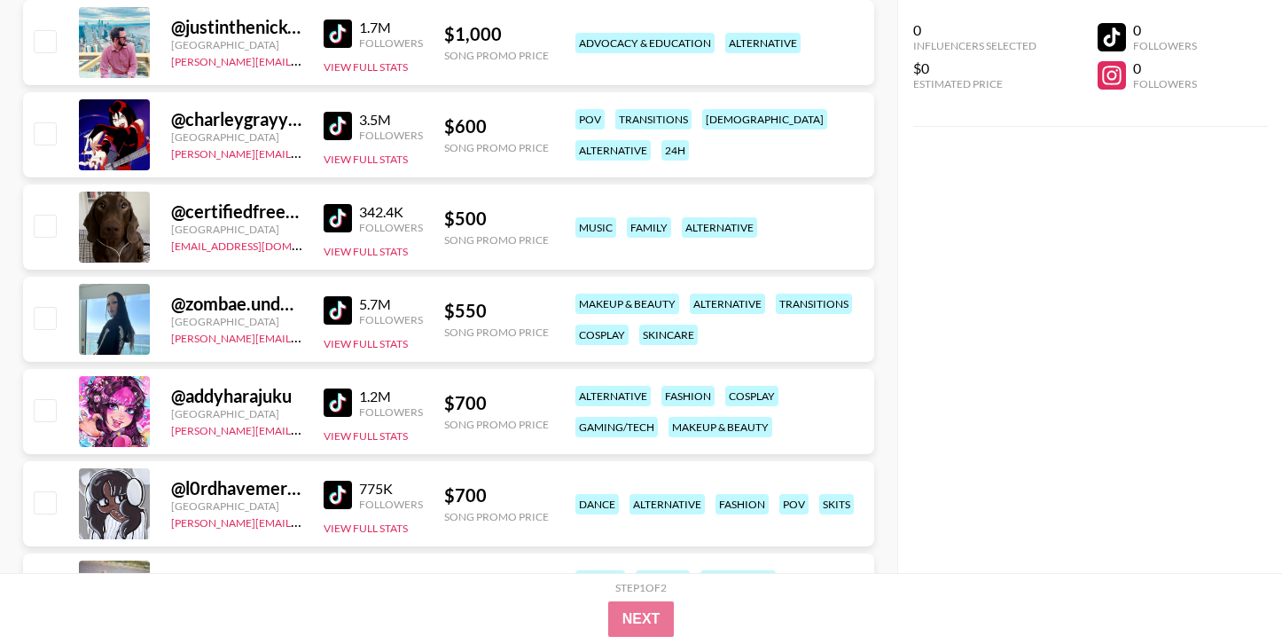
click at [332, 314] on img at bounding box center [338, 310] width 28 height 28
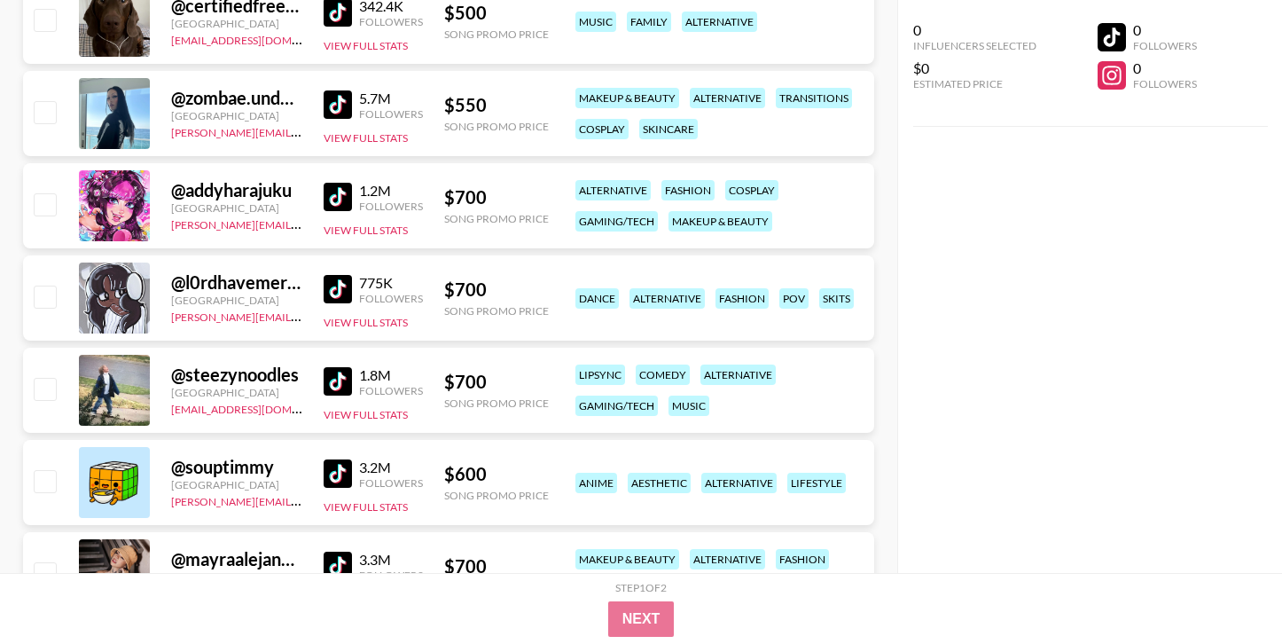
scroll to position [2758, 0]
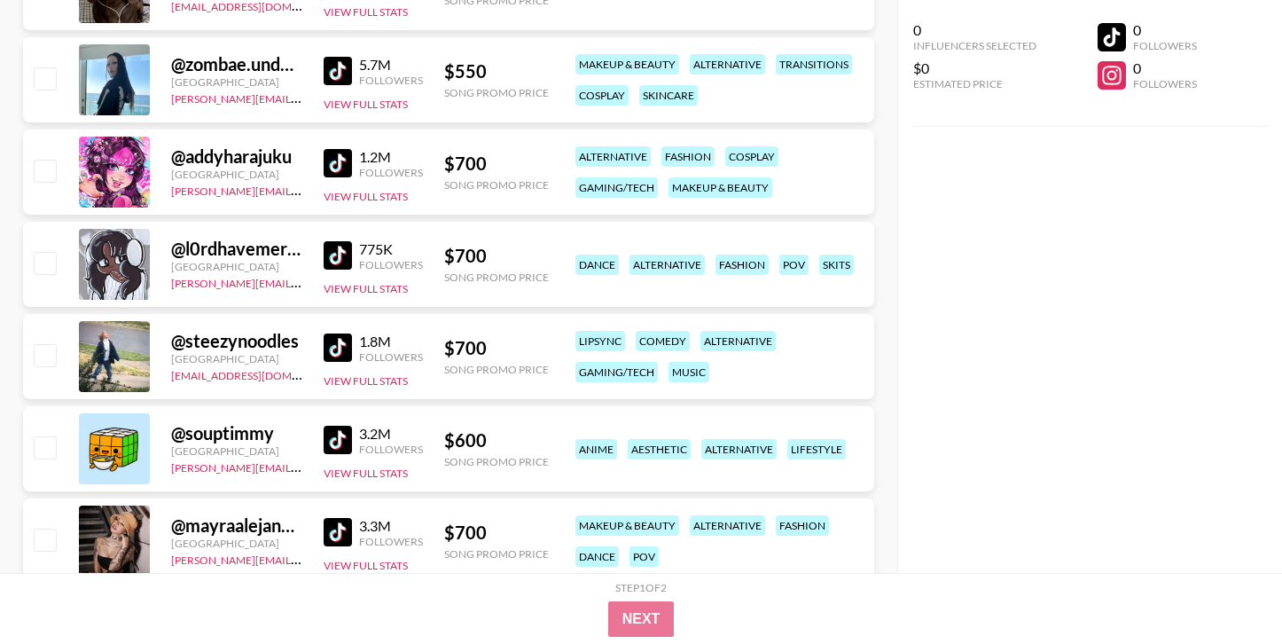
click at [333, 262] on img at bounding box center [338, 255] width 28 height 28
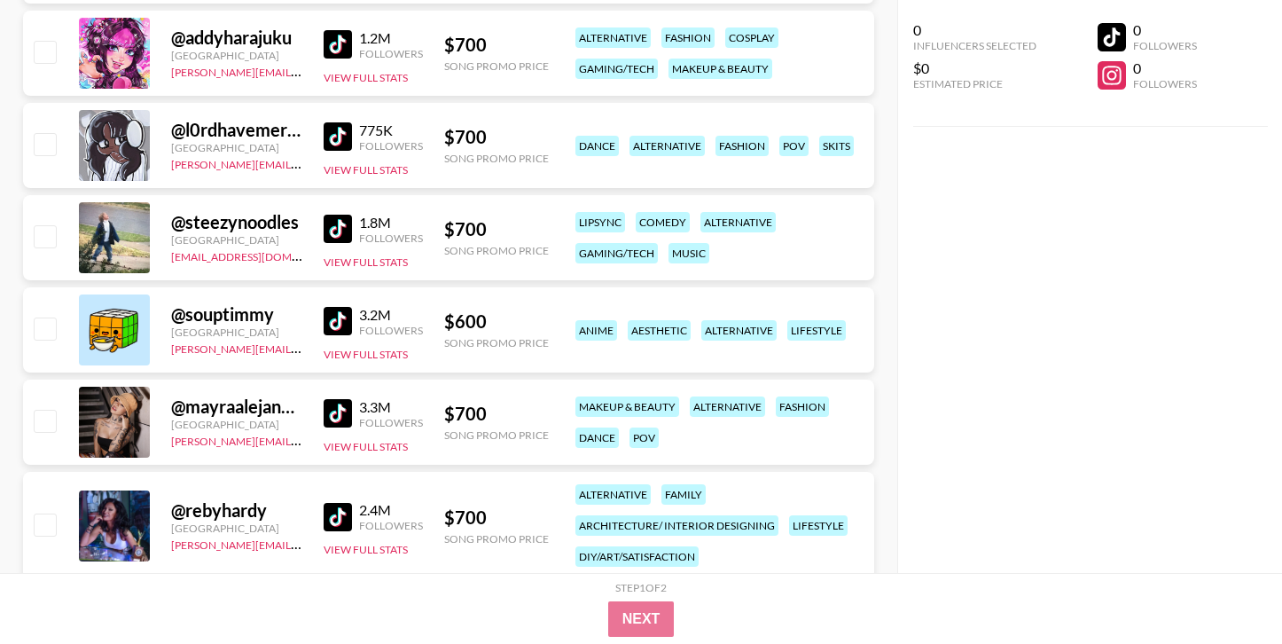
click at [336, 403] on img at bounding box center [338, 413] width 28 height 28
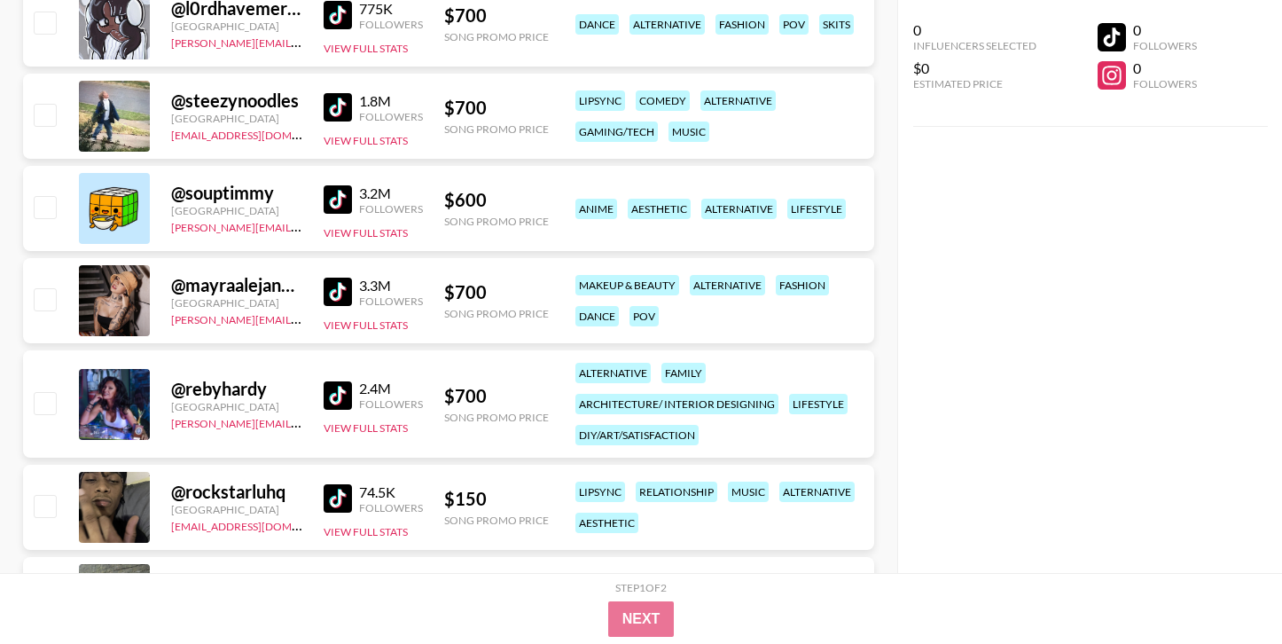
scroll to position [3035, 0]
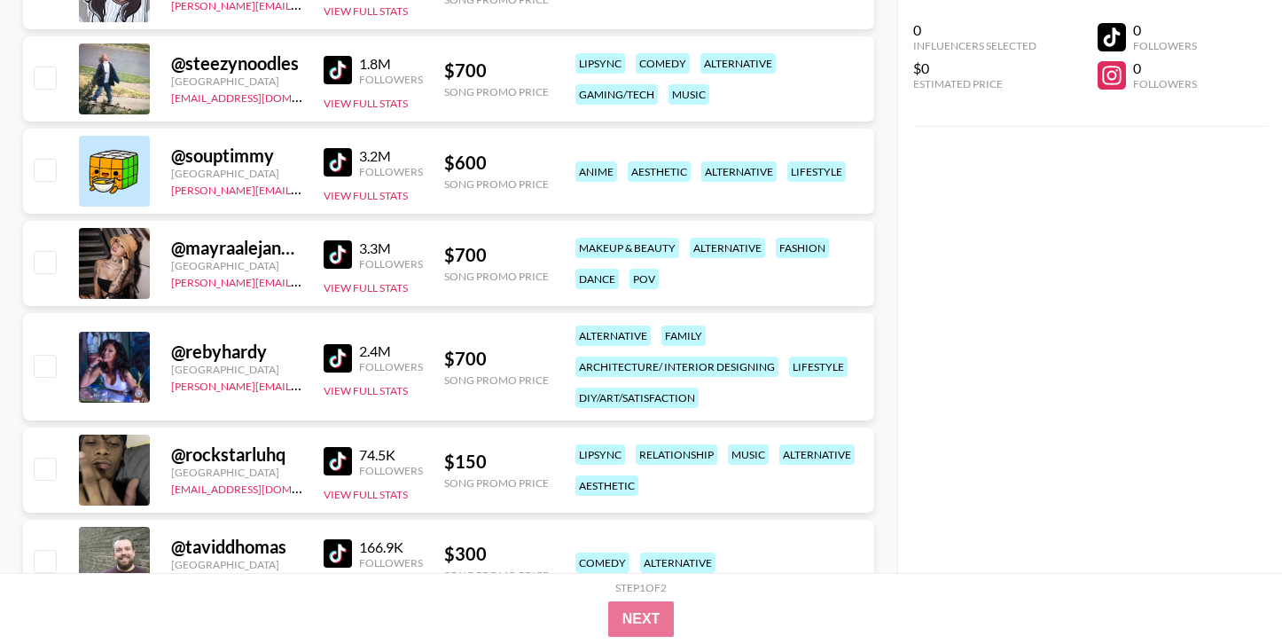
click at [341, 345] on img at bounding box center [338, 358] width 28 height 28
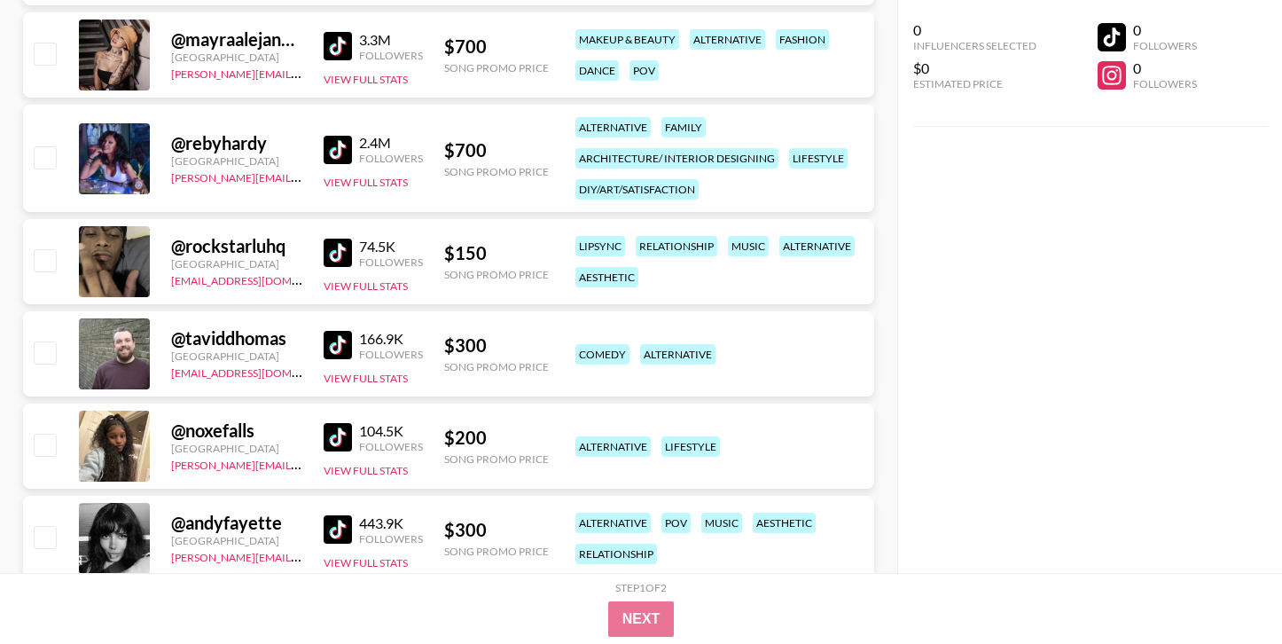
scroll to position [3395, 0]
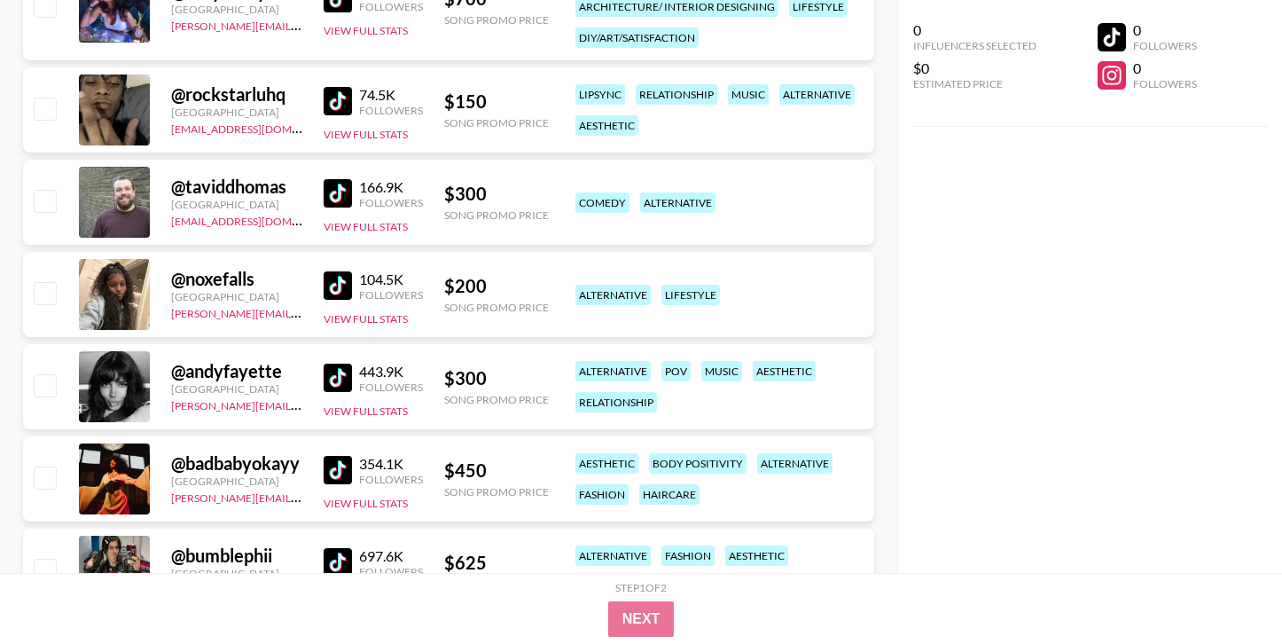
click at [339, 382] on img at bounding box center [338, 377] width 28 height 28
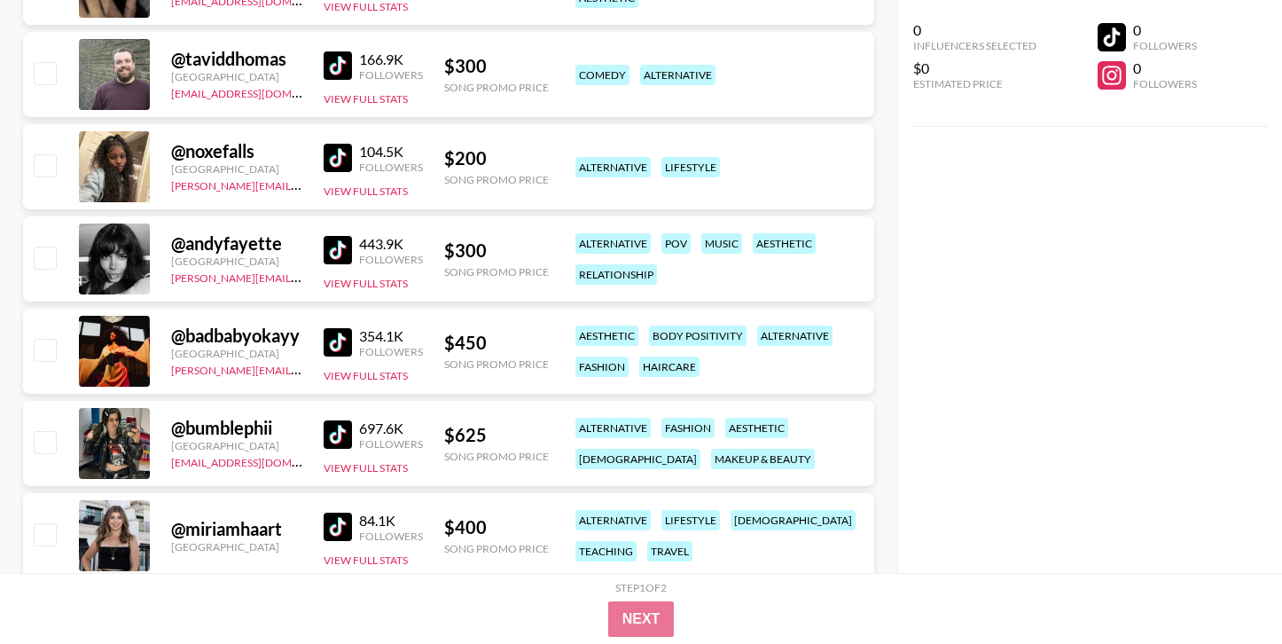
scroll to position [3559, 0]
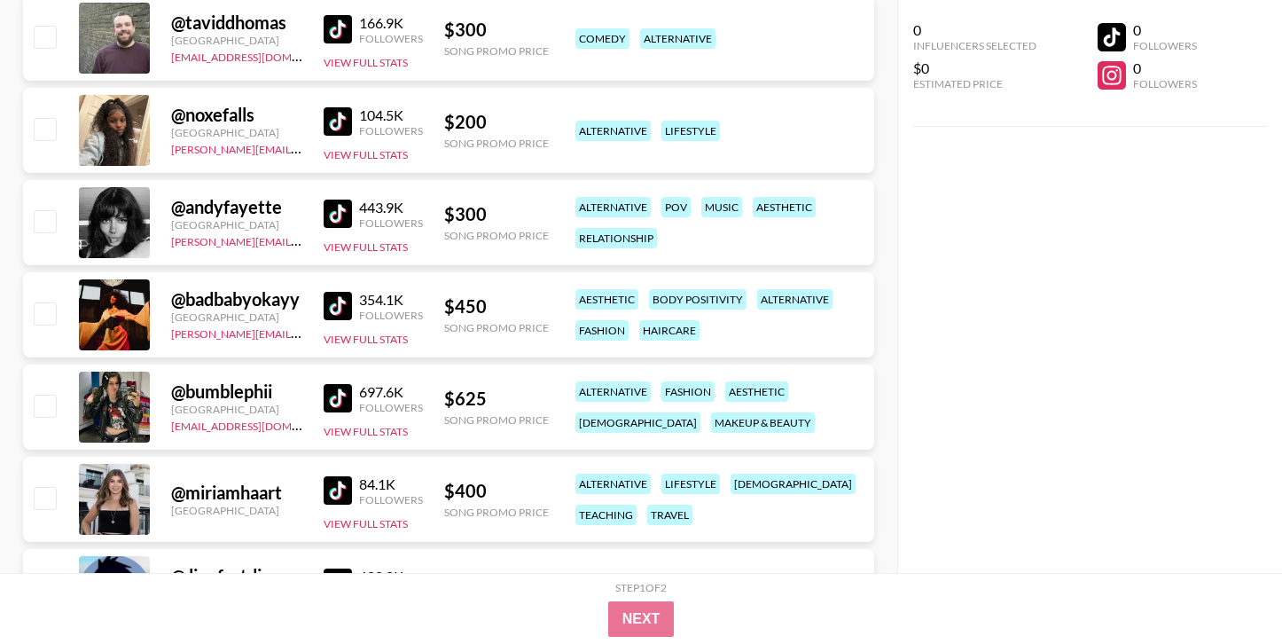
click at [332, 395] on img at bounding box center [338, 398] width 28 height 28
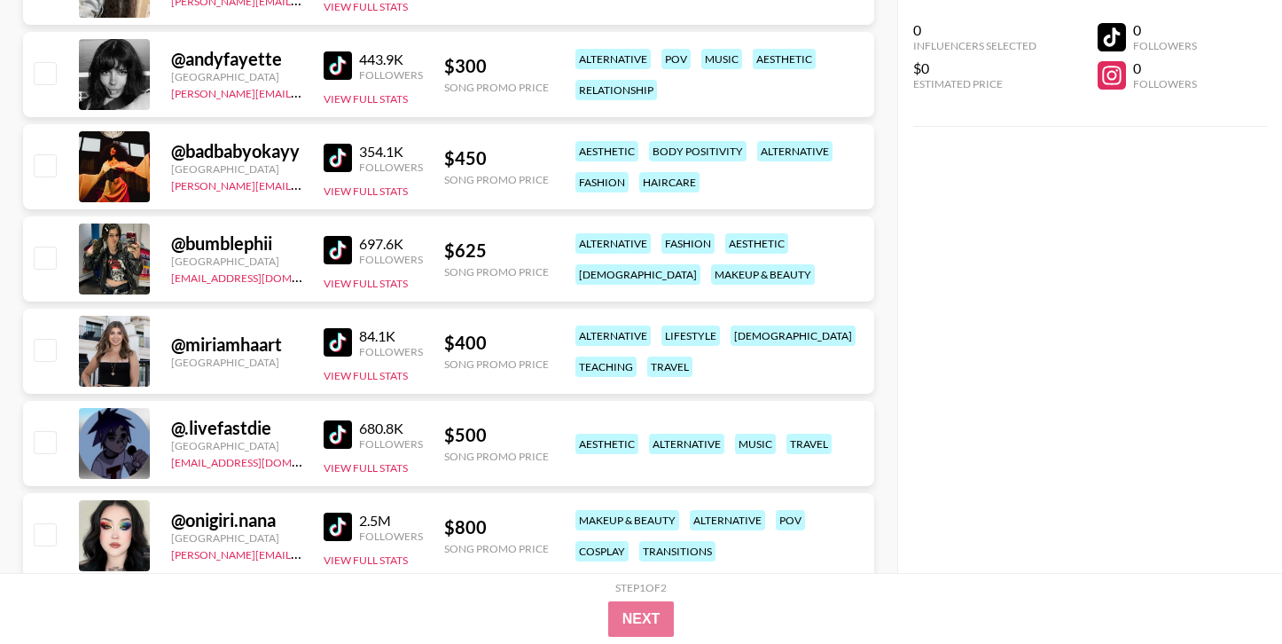
scroll to position [3734, 0]
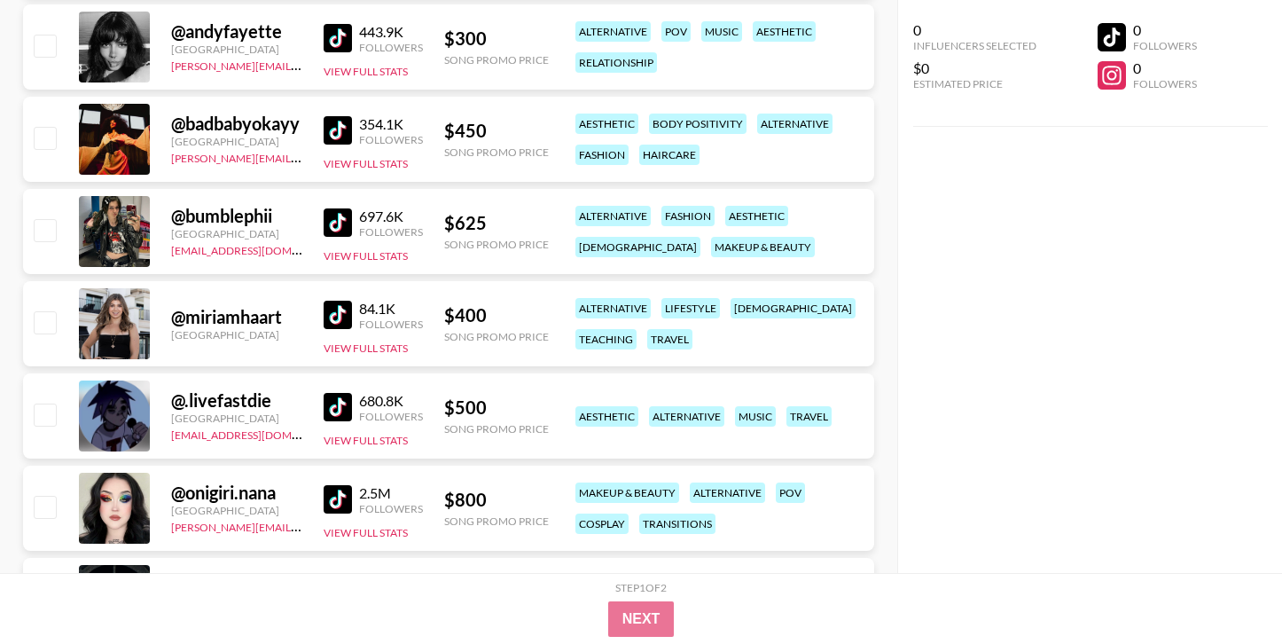
click at [343, 410] on img at bounding box center [338, 407] width 28 height 28
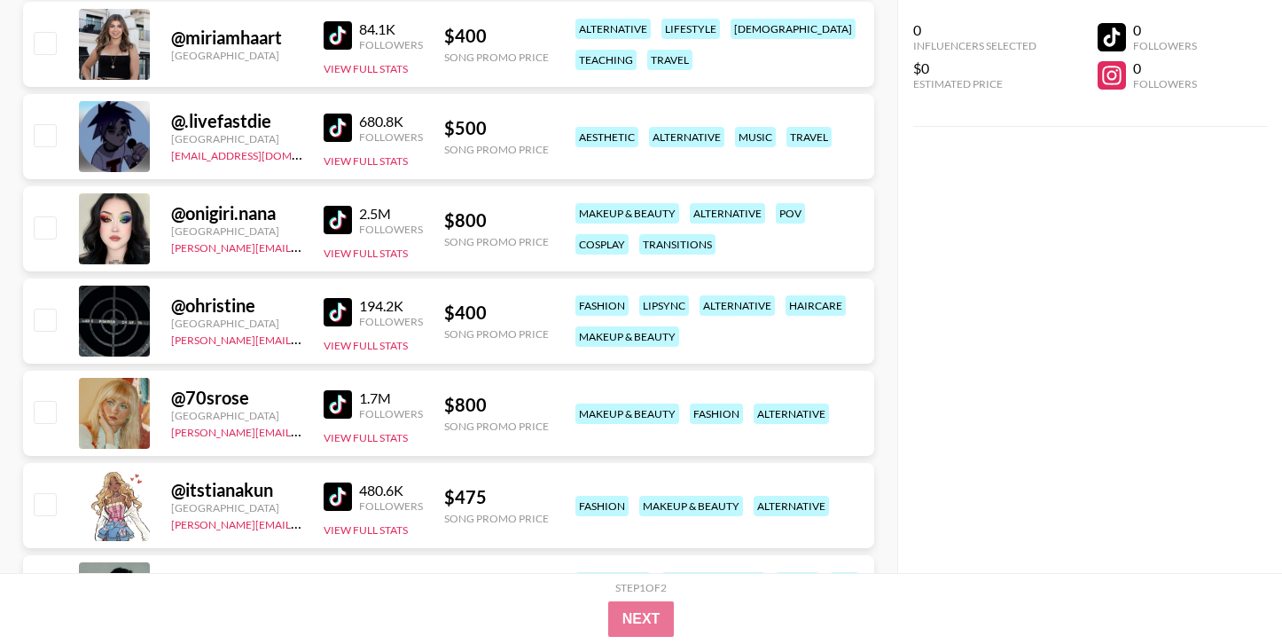
scroll to position [4023, 0]
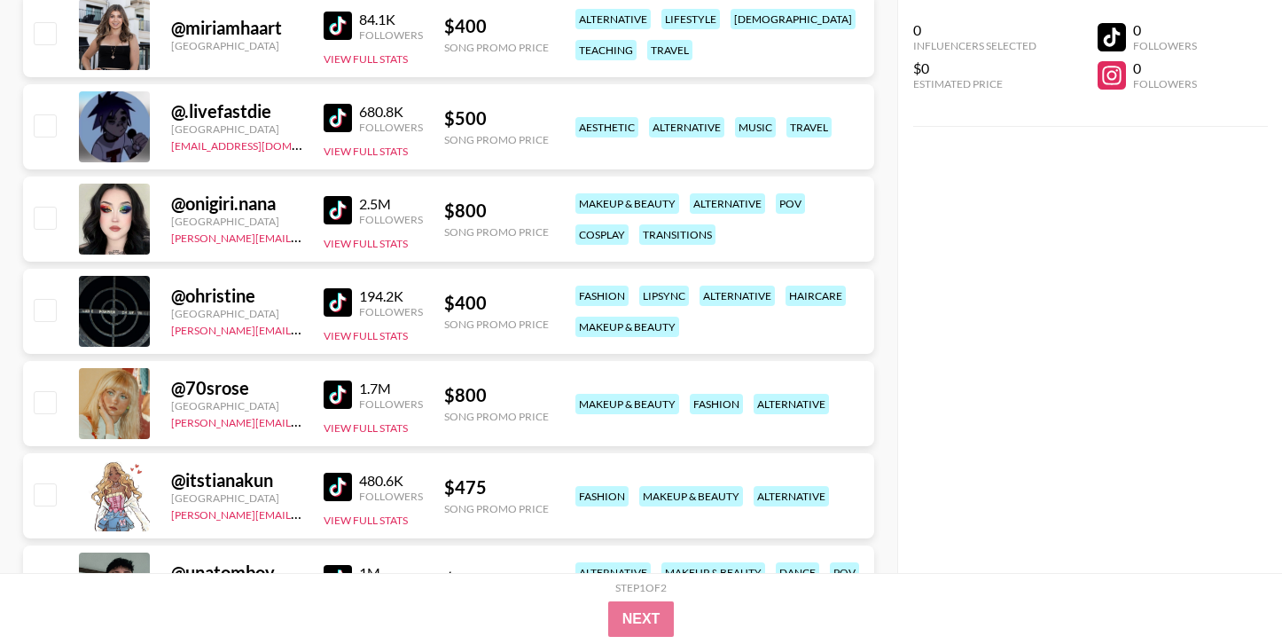
click at [332, 393] on img at bounding box center [338, 394] width 28 height 28
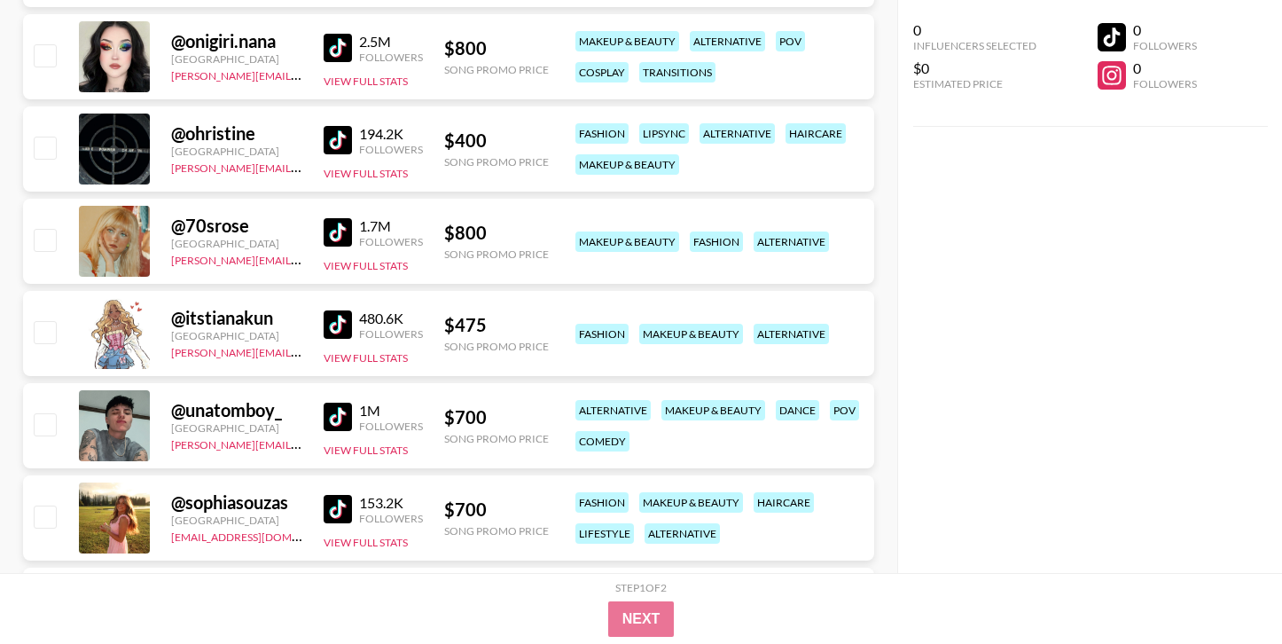
scroll to position [4249, 0]
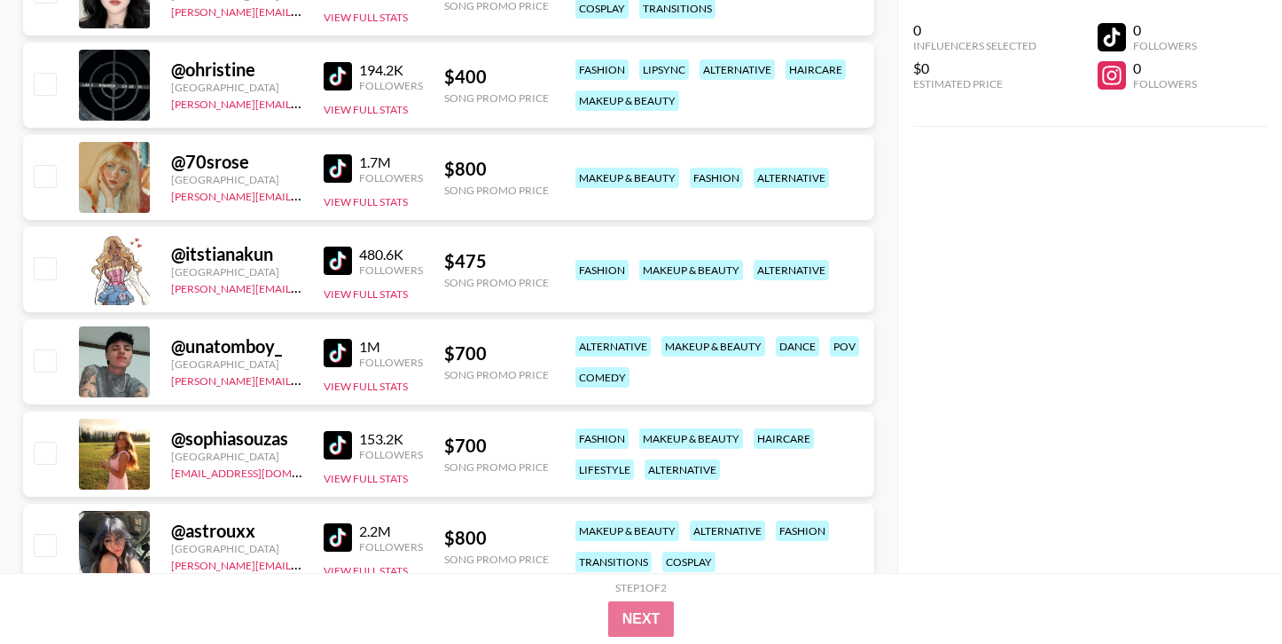
click at [339, 340] on img at bounding box center [338, 353] width 28 height 28
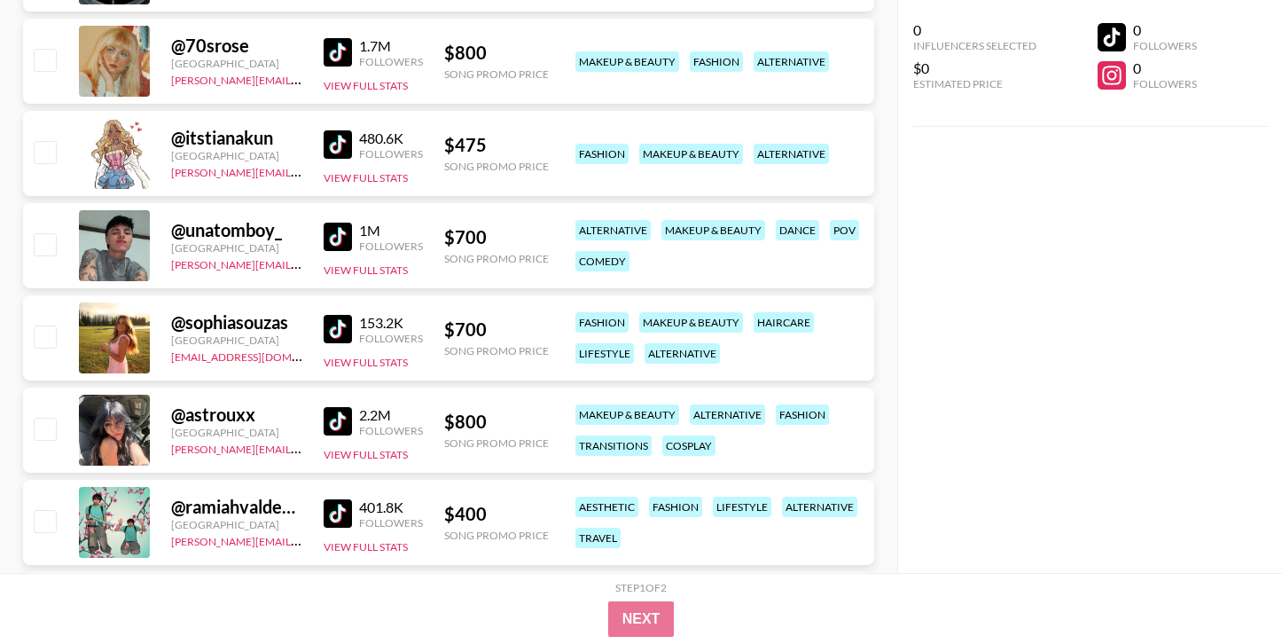
scroll to position [4367, 0]
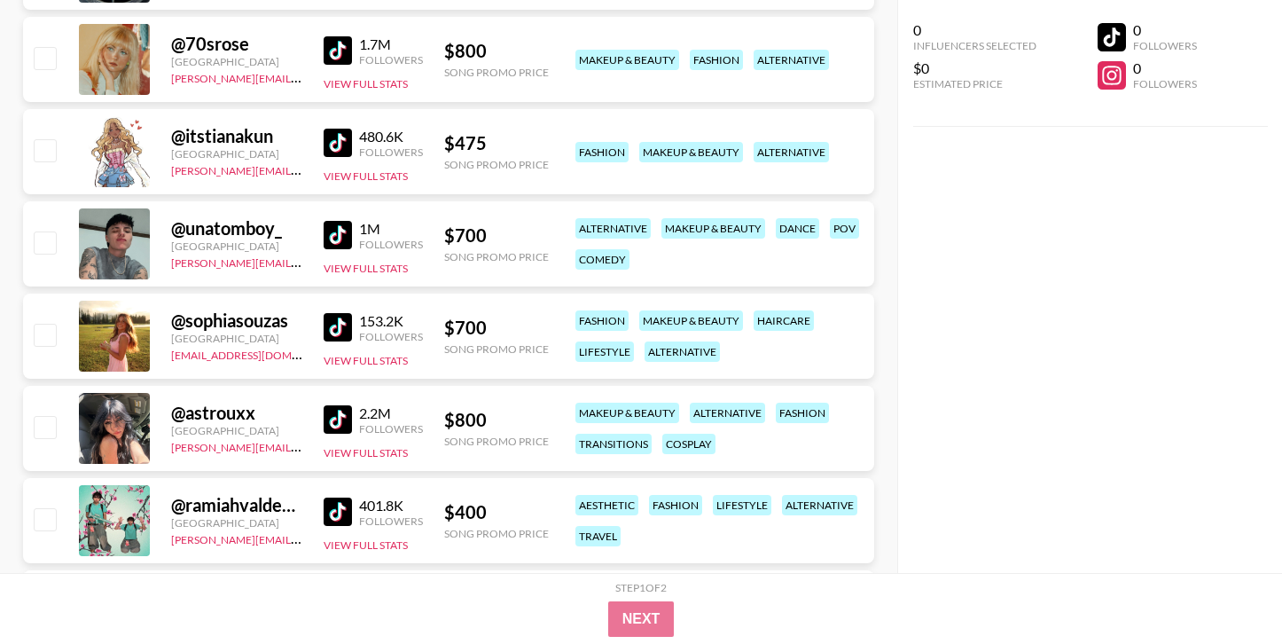
click at [329, 410] on img at bounding box center [338, 419] width 28 height 28
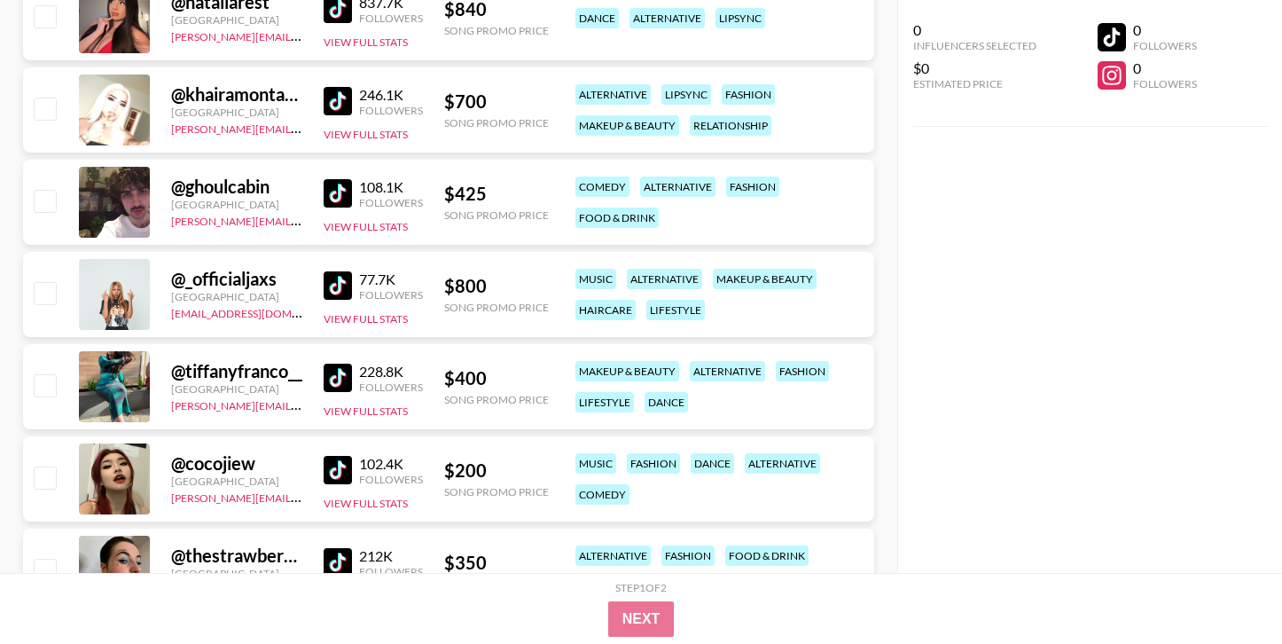
scroll to position [5063, 0]
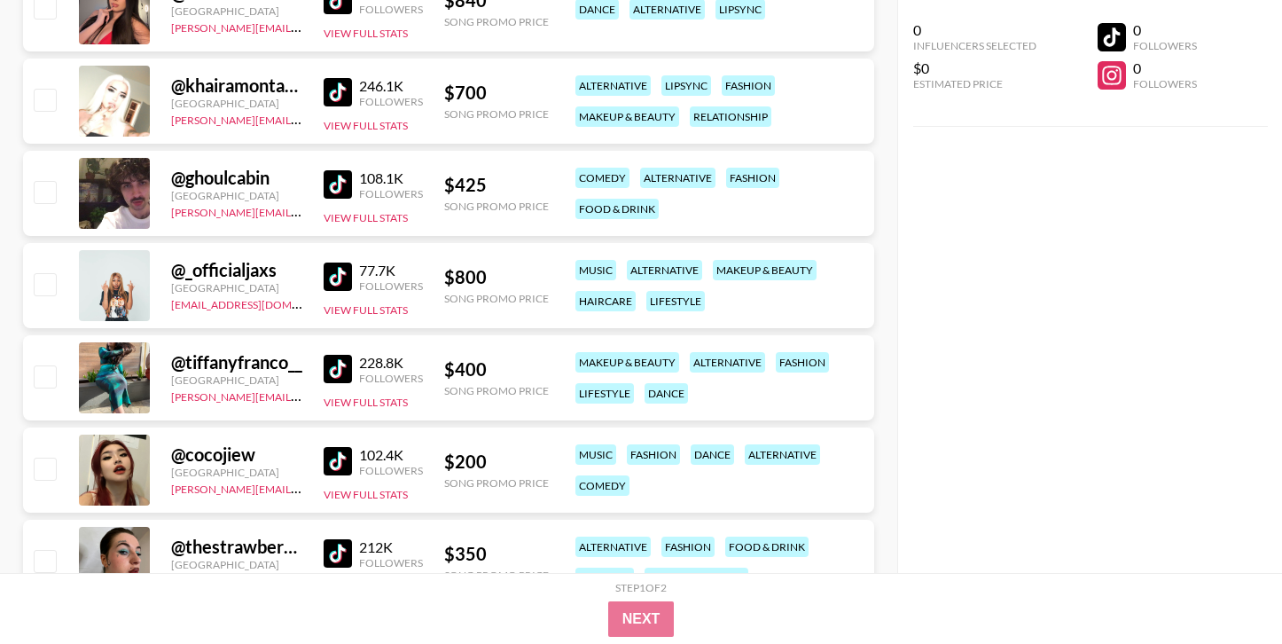
click at [334, 465] on img at bounding box center [338, 461] width 28 height 28
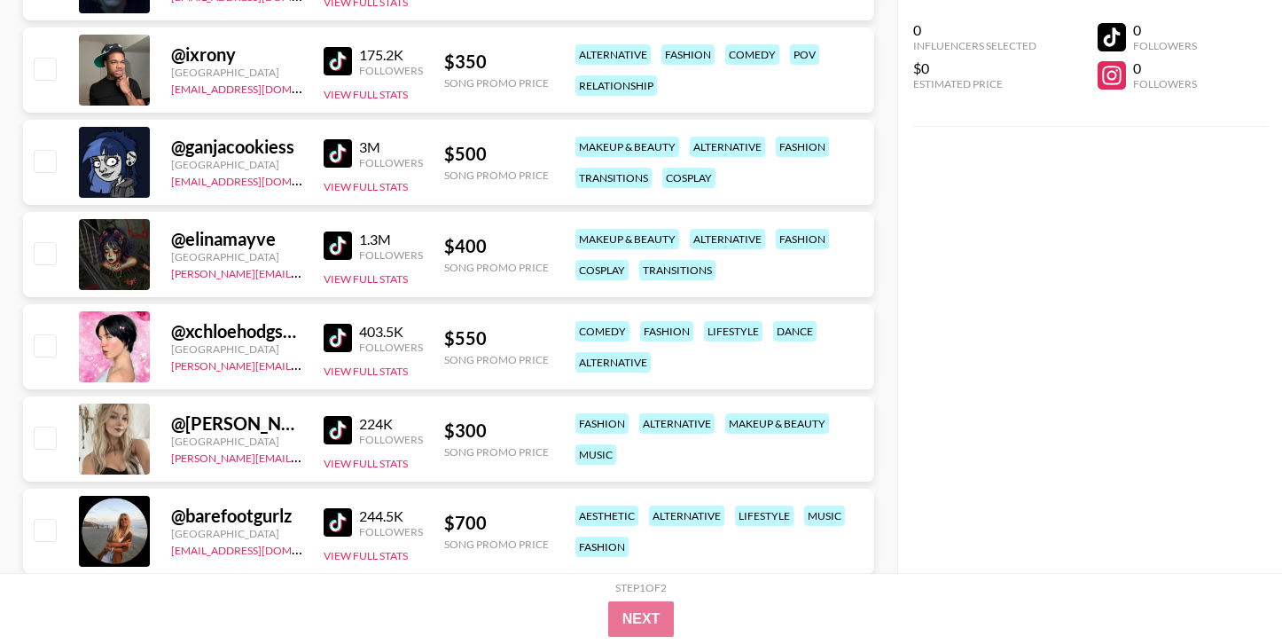
scroll to position [5979, 0]
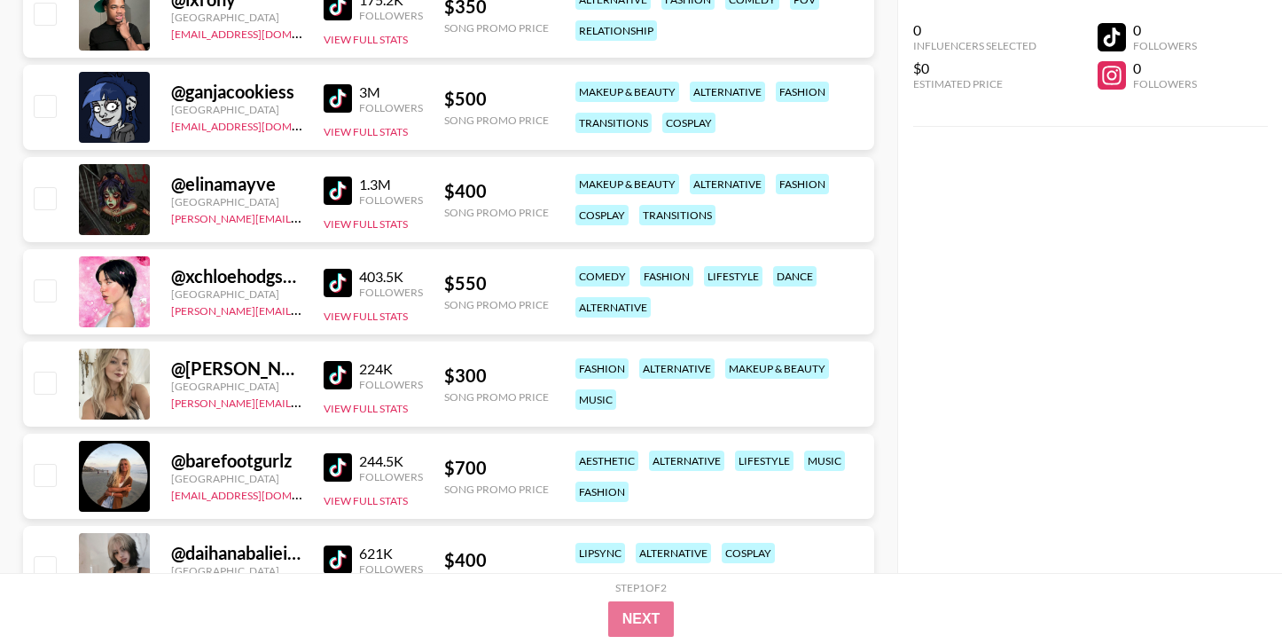
click at [342, 373] on img at bounding box center [338, 375] width 28 height 28
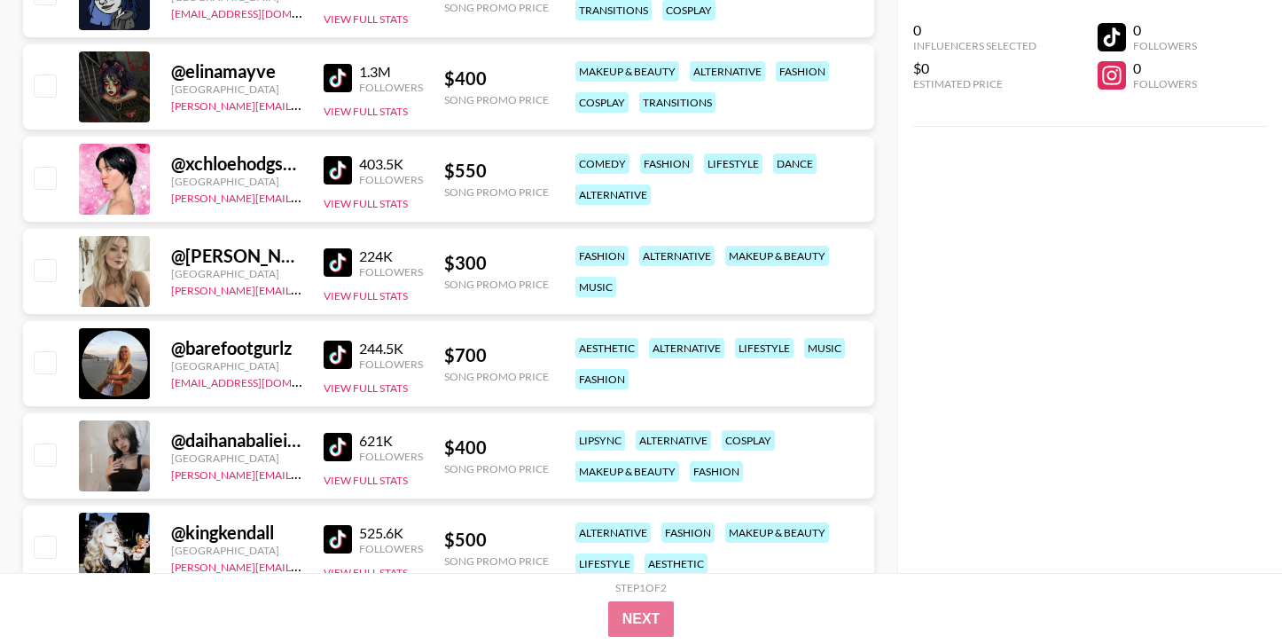
click at [338, 448] on img at bounding box center [338, 447] width 28 height 28
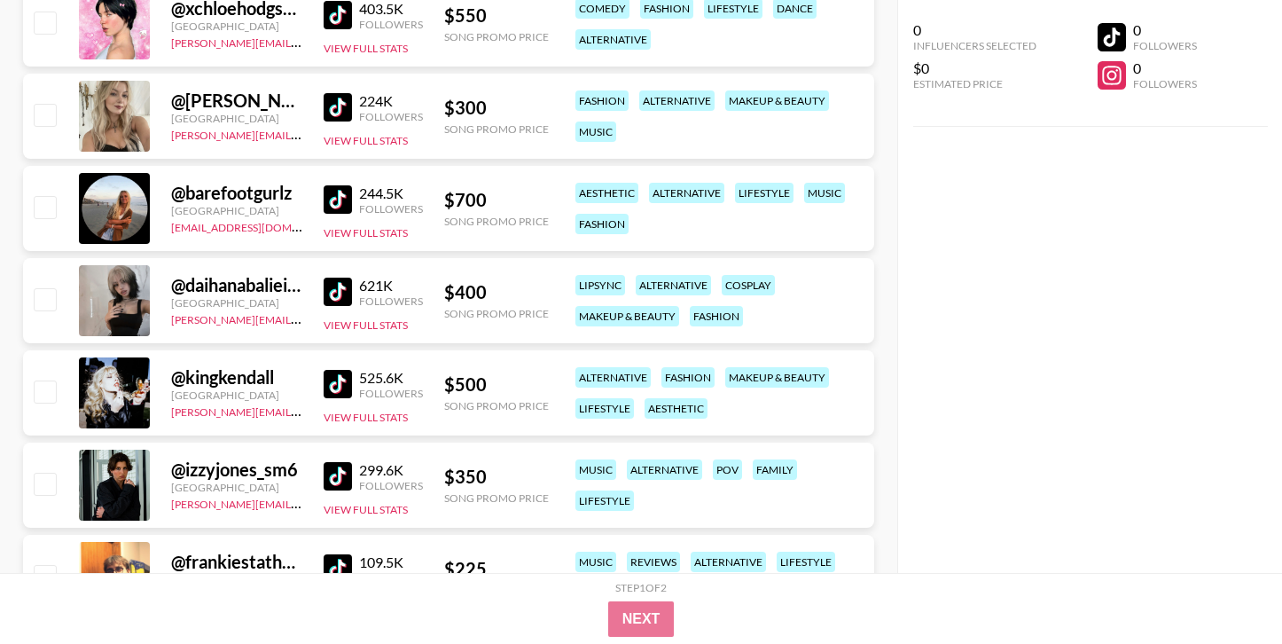
scroll to position [6247, 0]
click at [332, 386] on img at bounding box center [338, 383] width 28 height 28
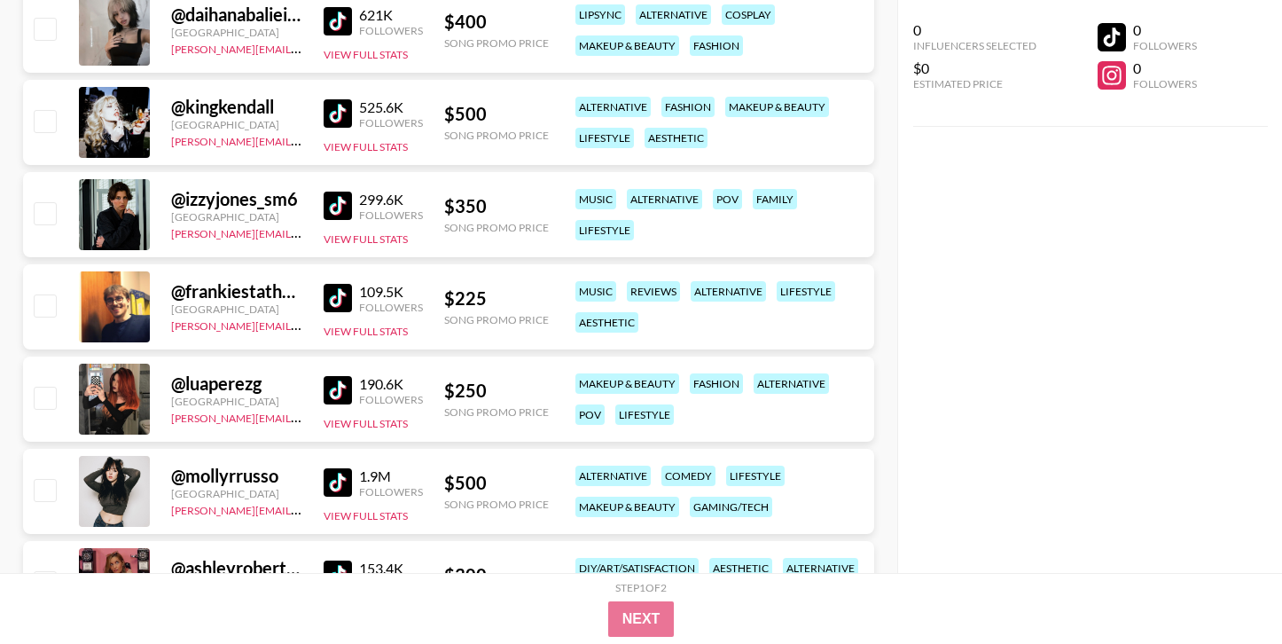
scroll to position [6558, 0]
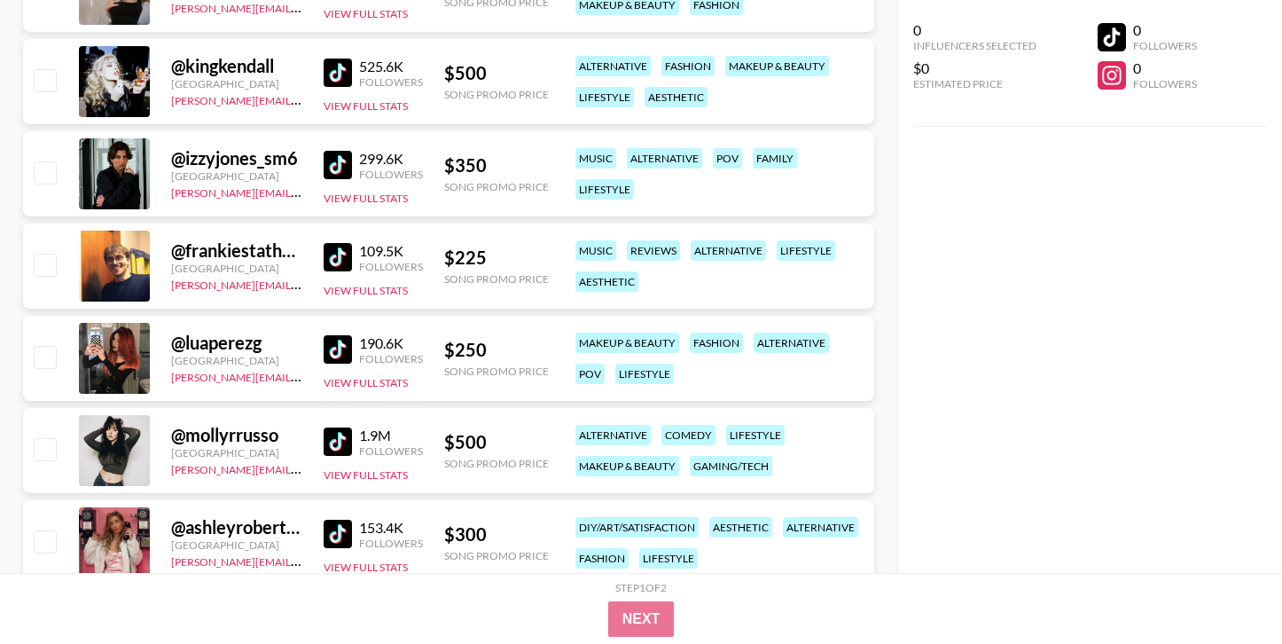
click at [338, 353] on img at bounding box center [338, 349] width 28 height 28
click at [337, 444] on img at bounding box center [338, 441] width 28 height 28
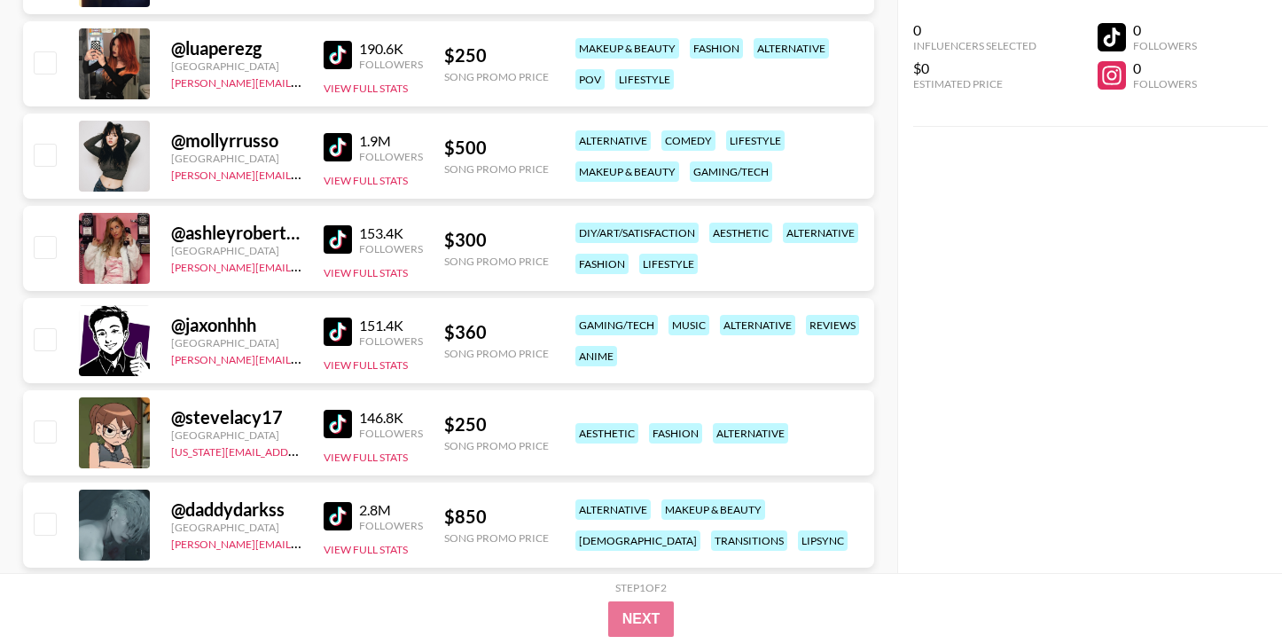
scroll to position [6887, 0]
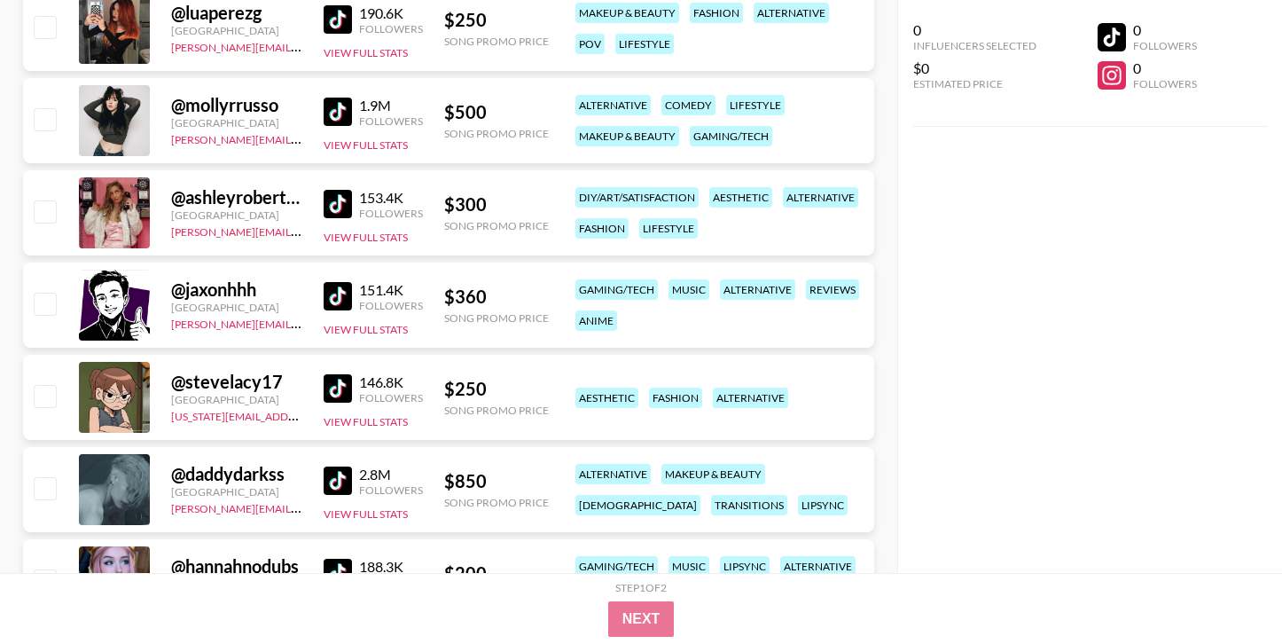
click at [337, 392] on img at bounding box center [338, 388] width 28 height 28
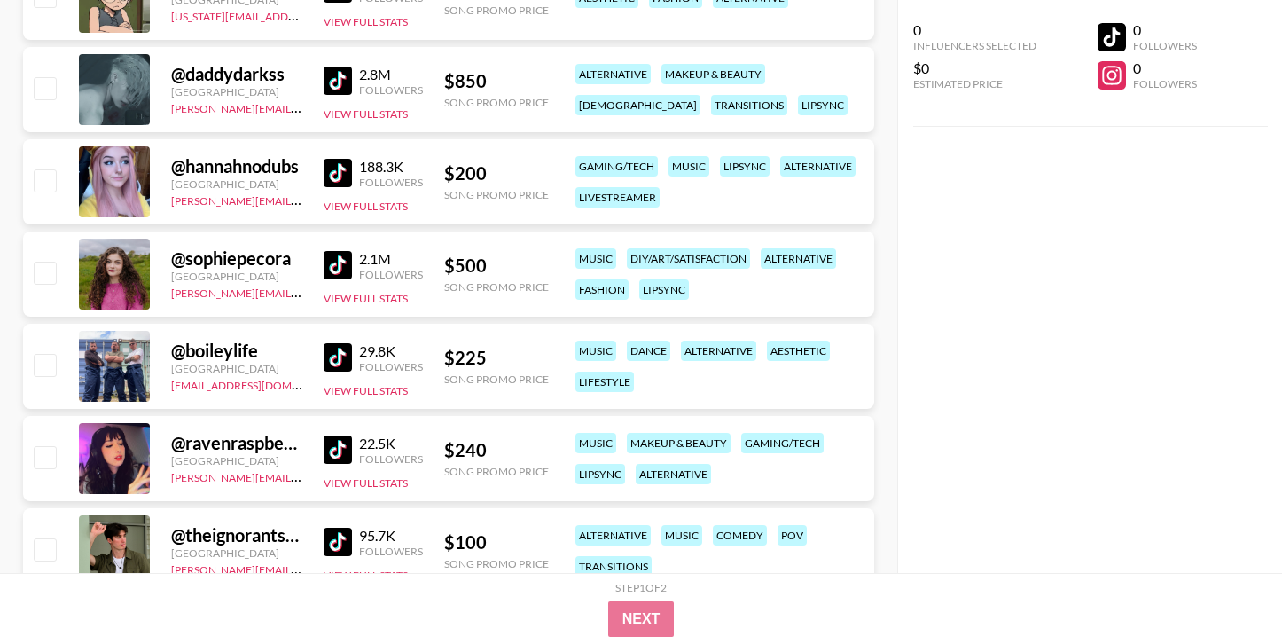
scroll to position [7288, 0]
click at [360, 443] on div "22.5K" at bounding box center [391, 442] width 64 height 18
click at [354, 444] on link at bounding box center [341, 448] width 35 height 28
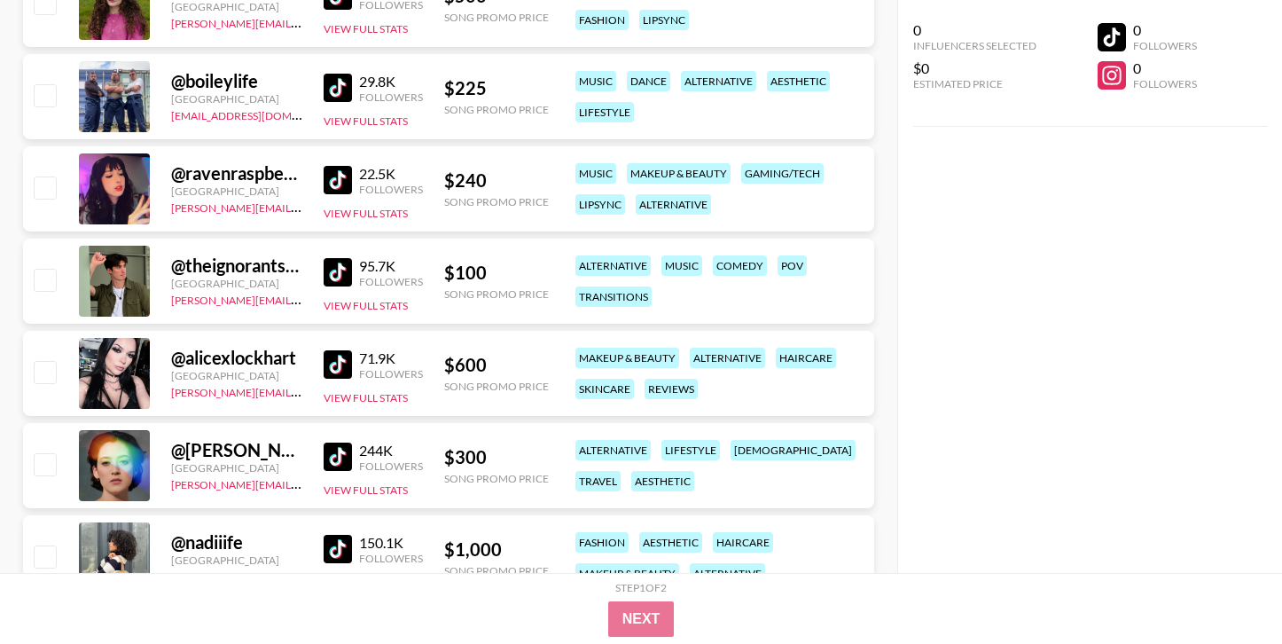
scroll to position [7572, 0]
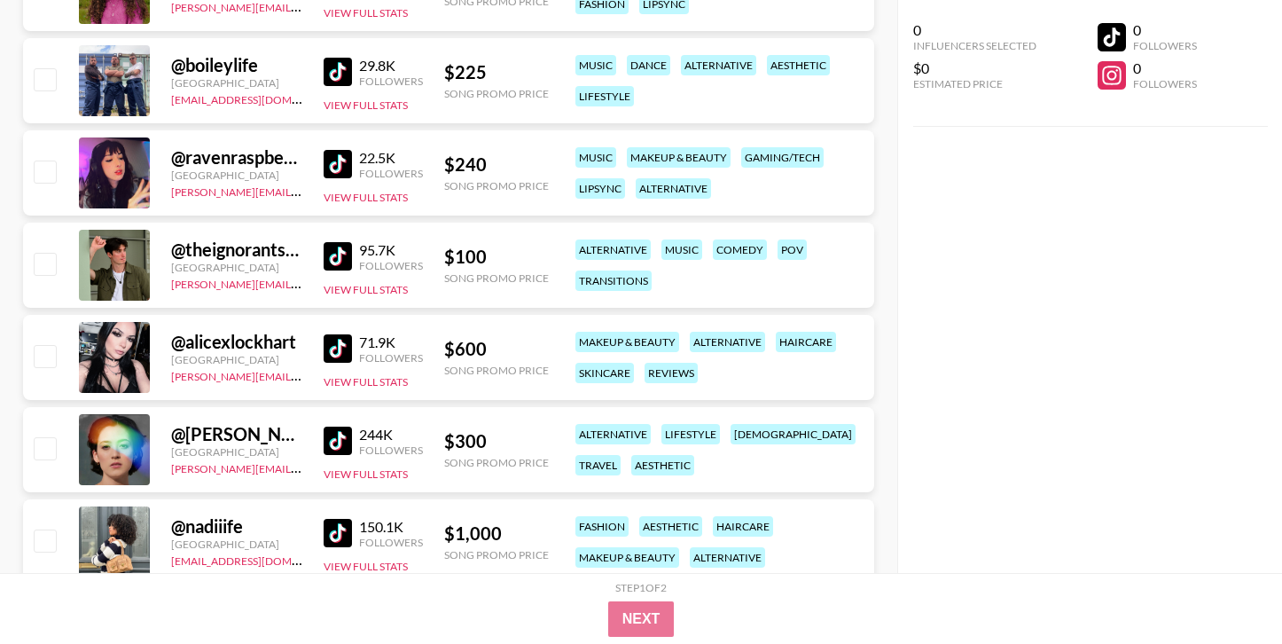
click at [331, 347] on img at bounding box center [338, 348] width 28 height 28
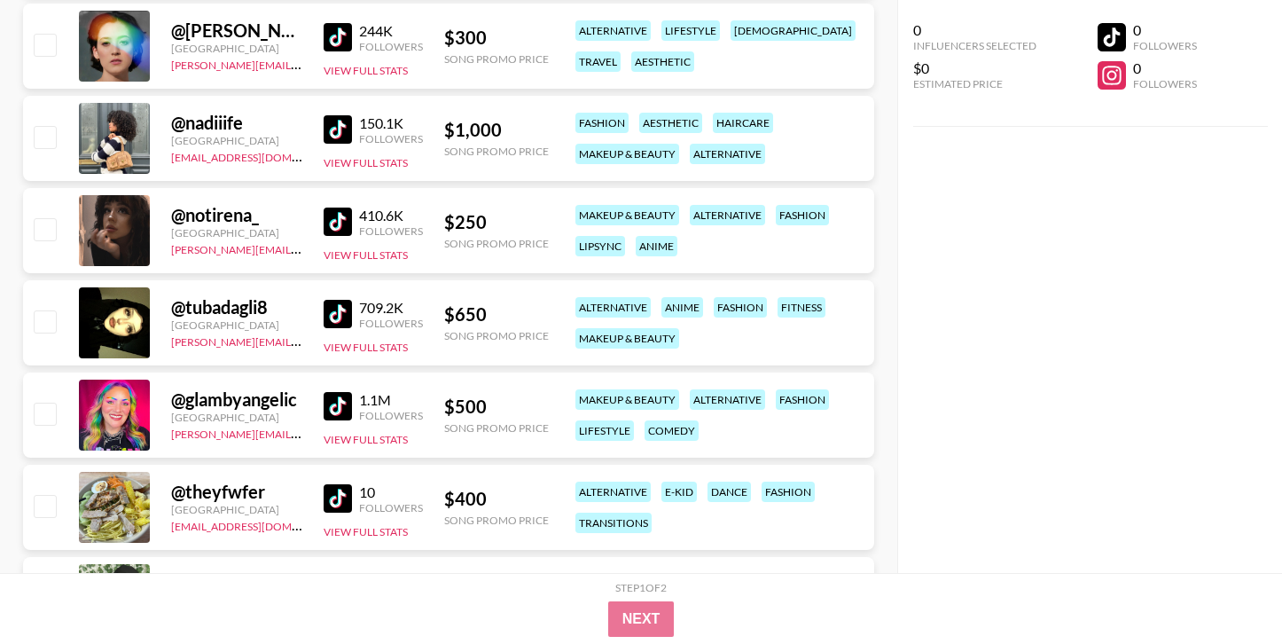
click at [340, 311] on img at bounding box center [338, 314] width 28 height 28
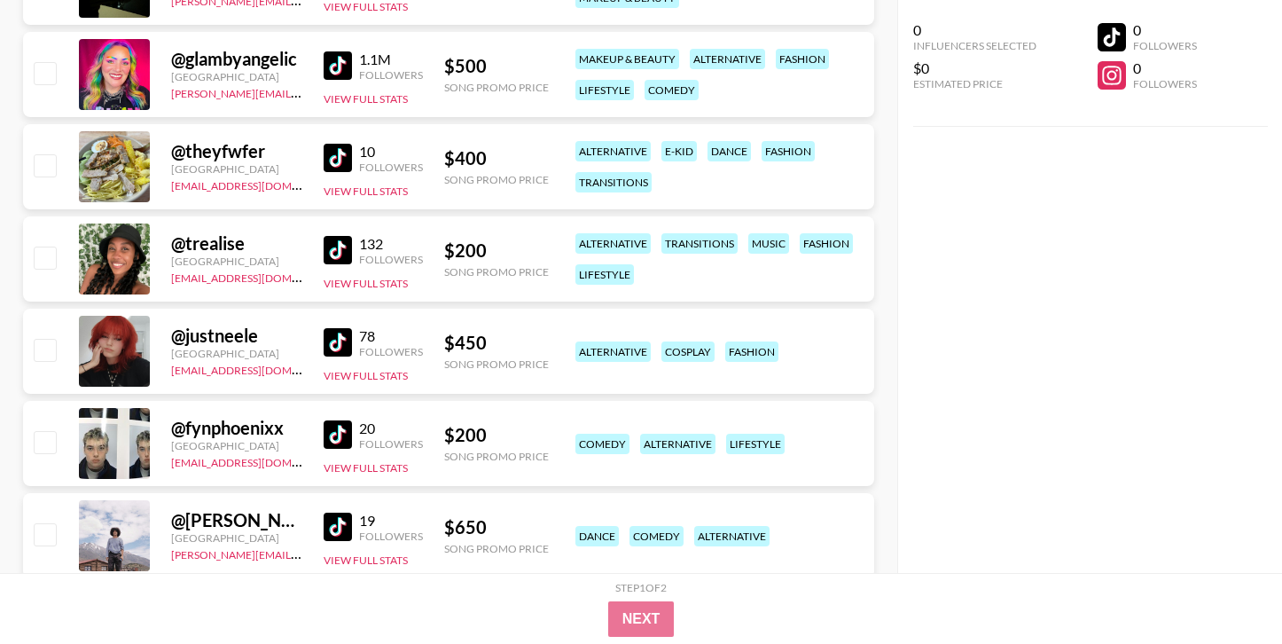
scroll to position [8321, 0]
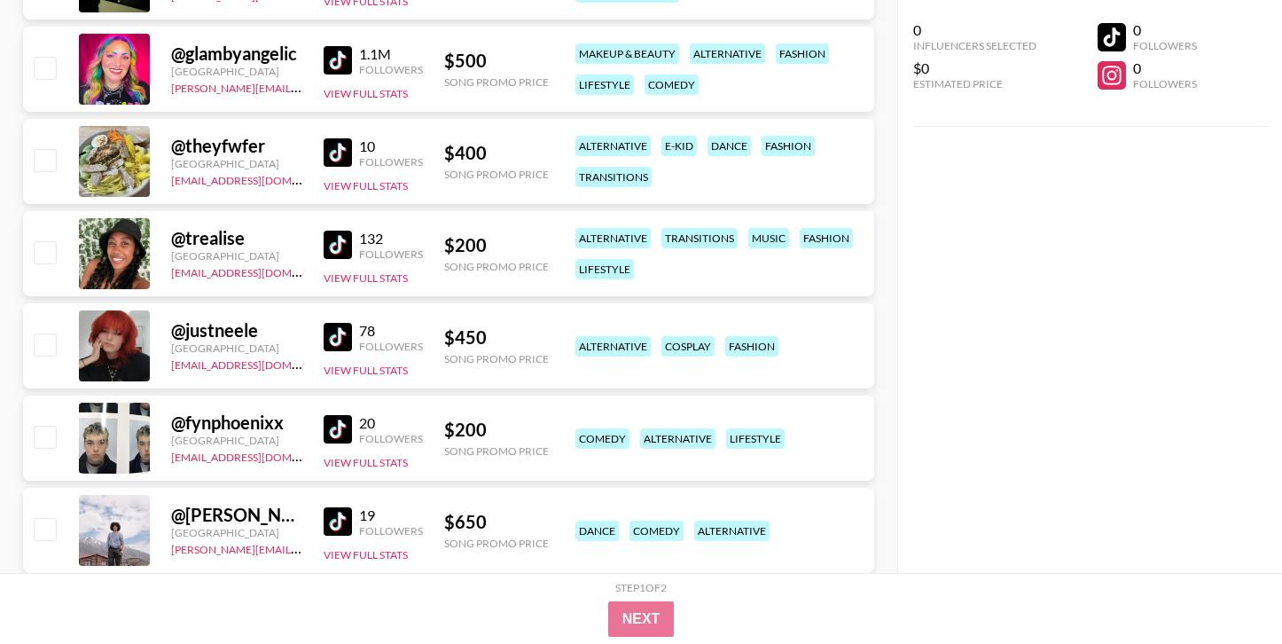
click at [329, 341] on img at bounding box center [338, 337] width 28 height 28
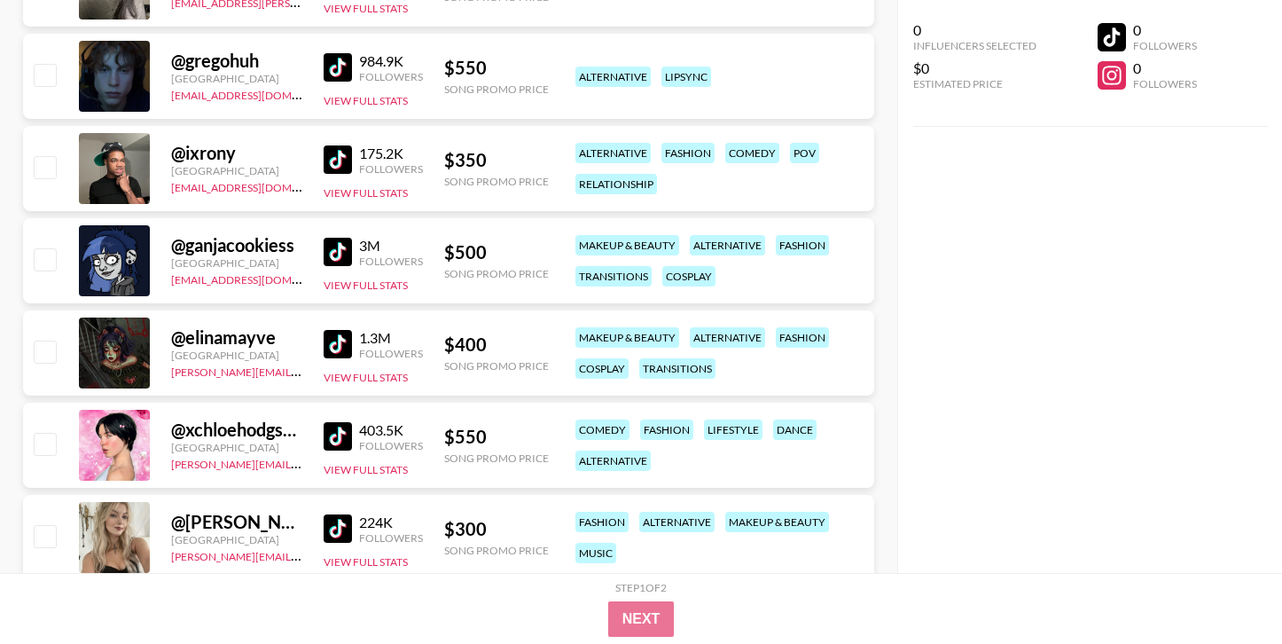
scroll to position [5824, 0]
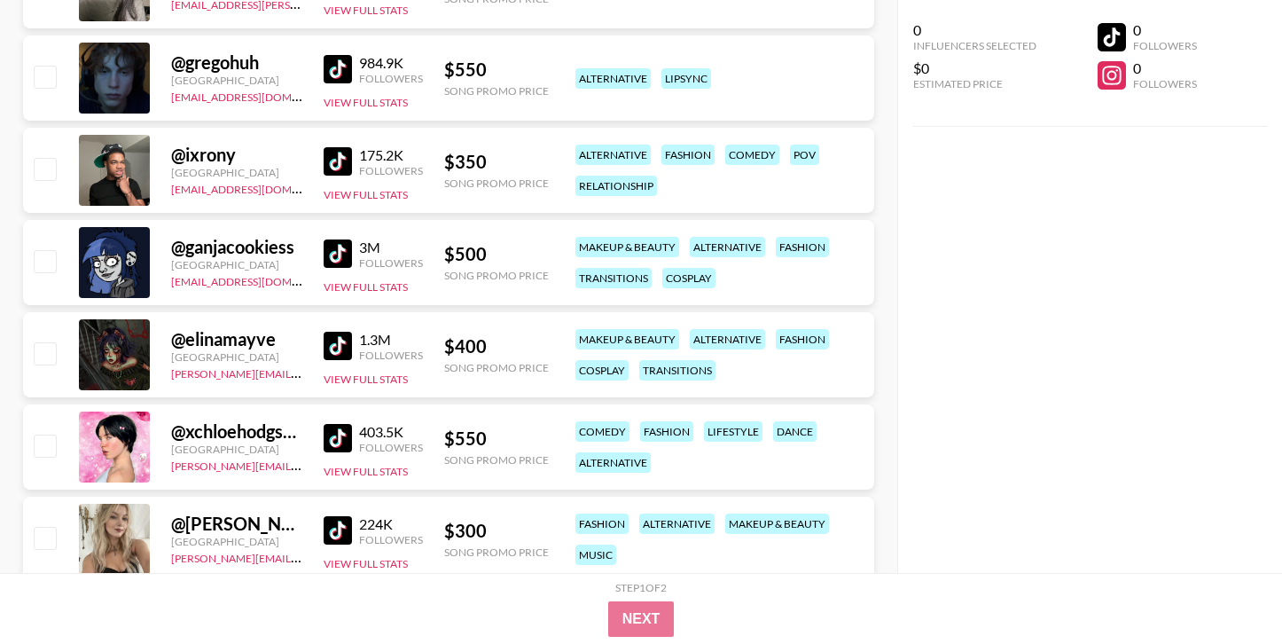
click at [350, 349] on img at bounding box center [338, 346] width 28 height 28
